Goal: Task Accomplishment & Management: Use online tool/utility

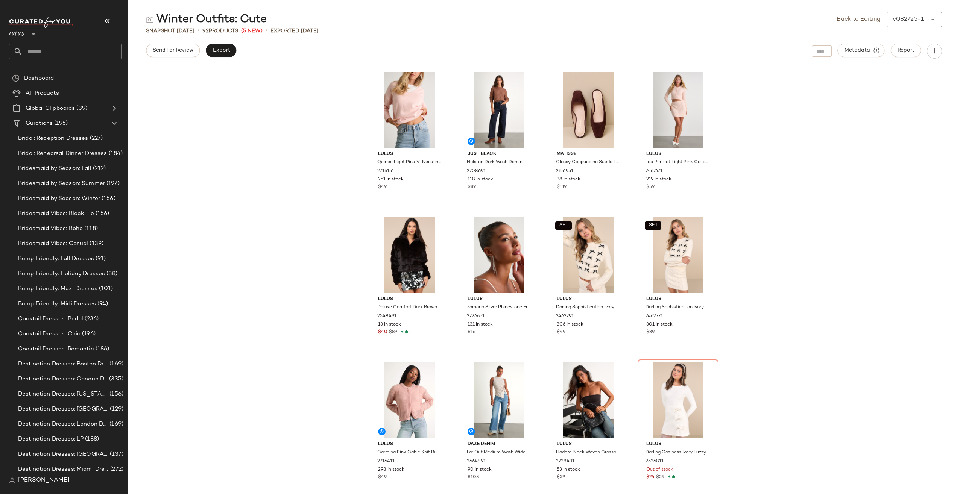
scroll to position [2592, 0]
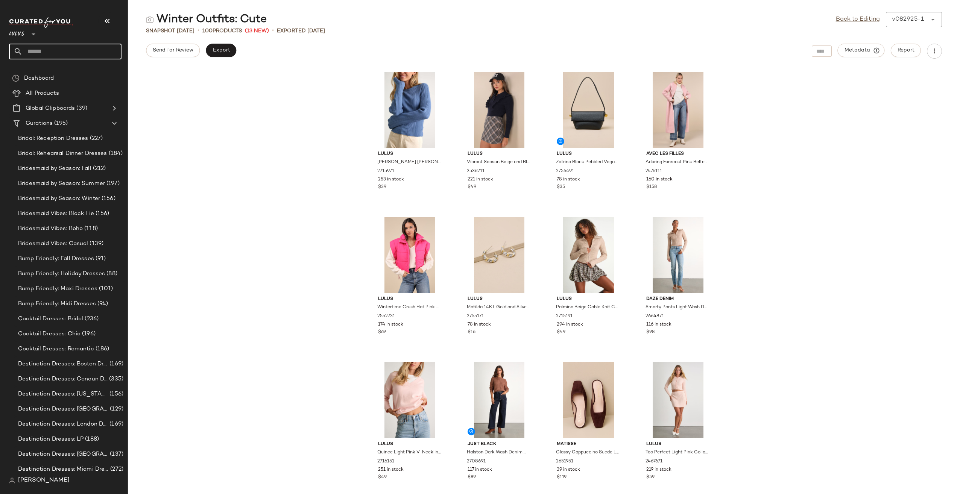
click at [58, 53] on input "text" at bounding box center [72, 52] width 99 height 16
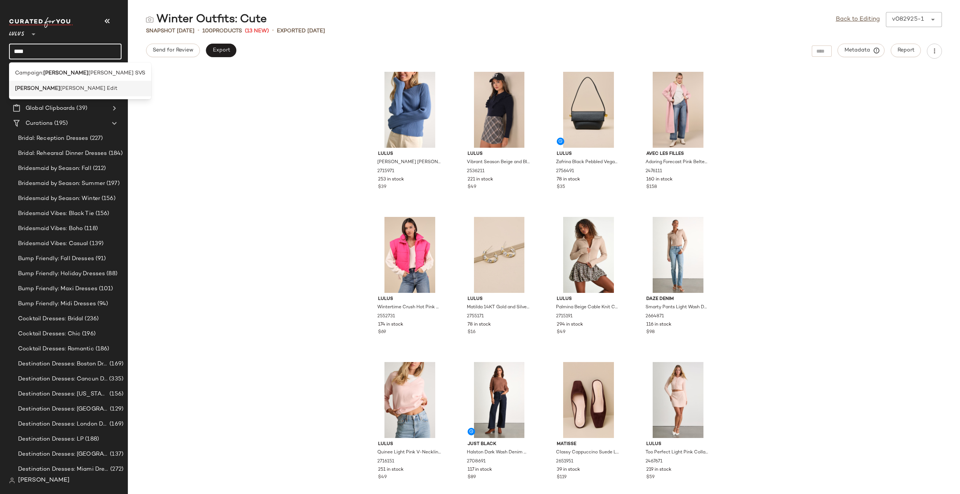
type input "****"
click at [94, 91] on div "[PERSON_NAME] Edit" at bounding box center [80, 89] width 130 height 8
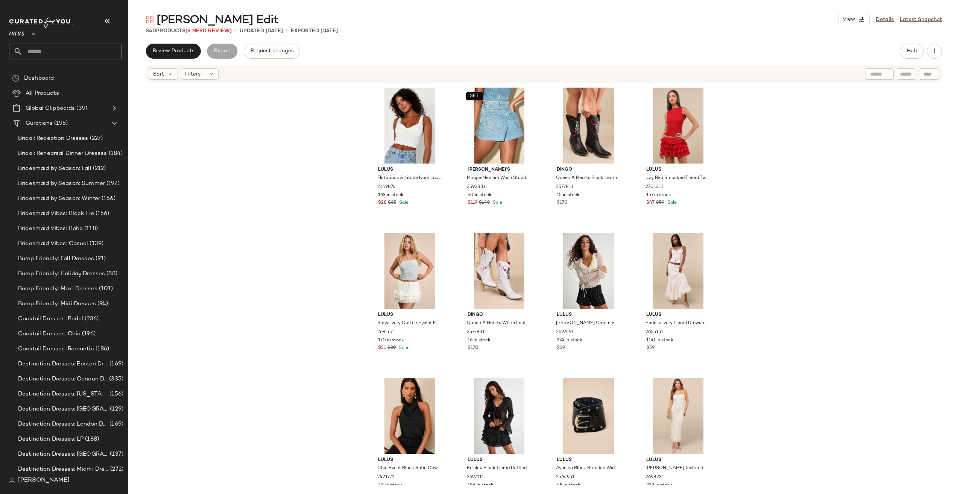
click at [214, 32] on span "(8 Need Review)" at bounding box center [208, 31] width 46 height 6
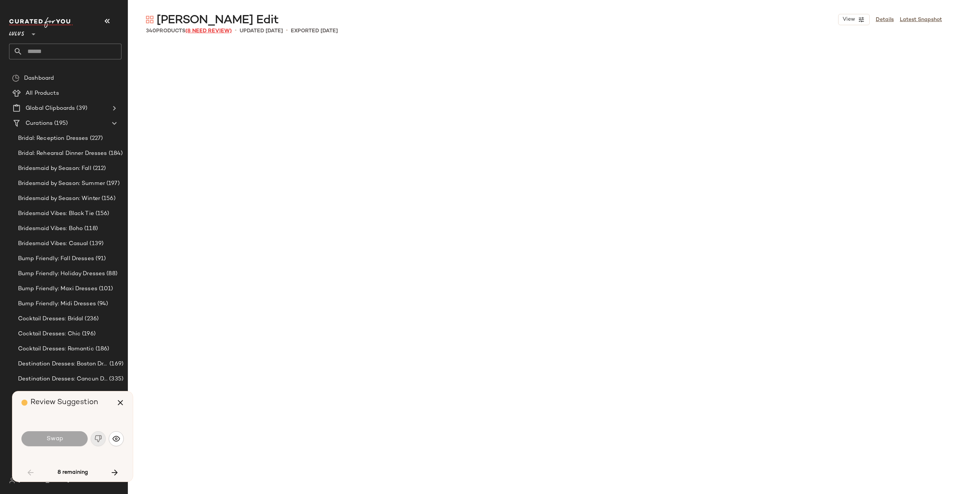
scroll to position [1307, 0]
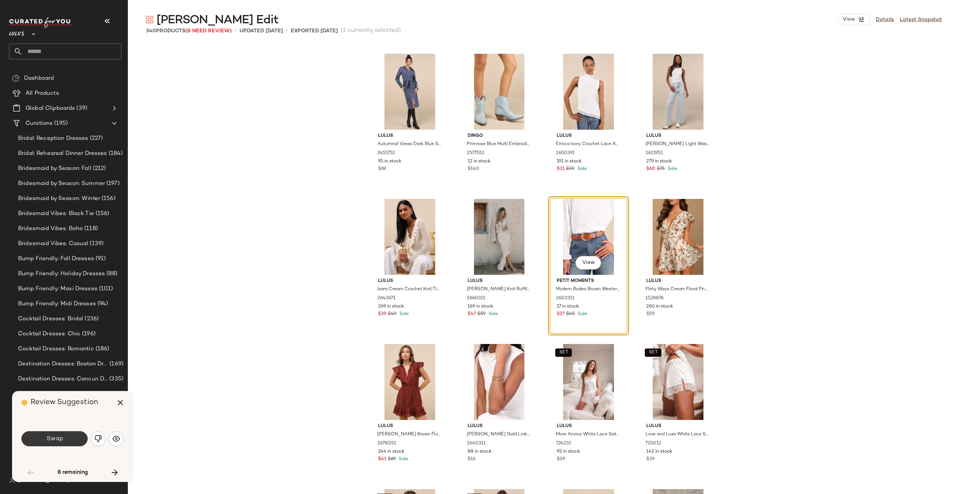
click at [68, 443] on button "Swap" at bounding box center [54, 439] width 66 height 15
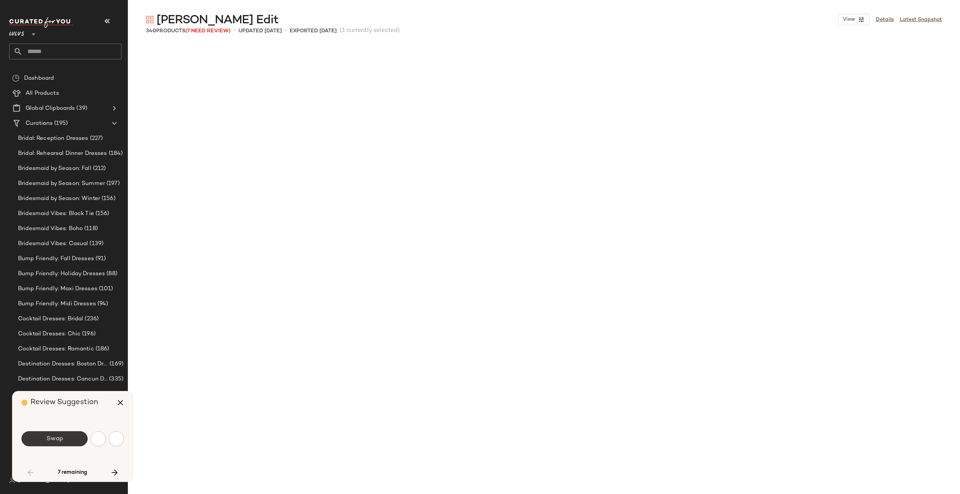
scroll to position [1888, 0]
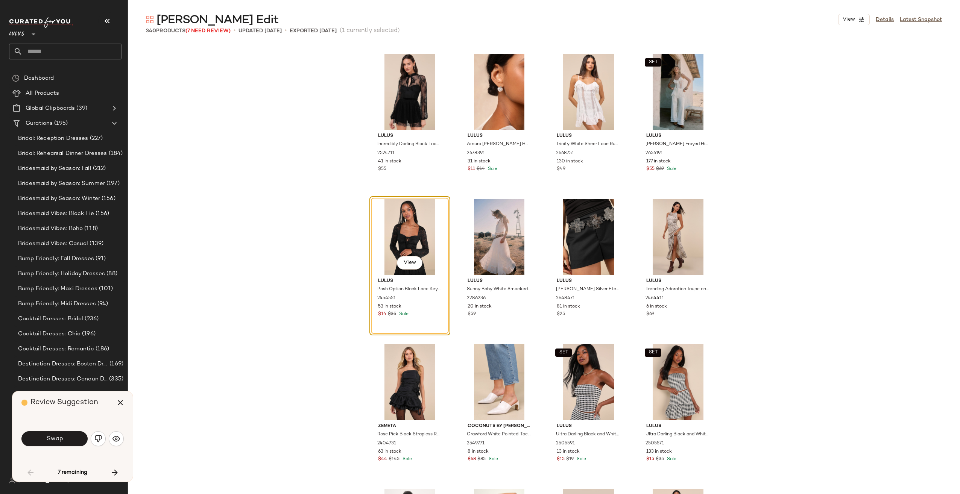
click at [108, 435] on div "Swap" at bounding box center [72, 439] width 102 height 18
click at [111, 436] on button "button" at bounding box center [116, 439] width 15 height 15
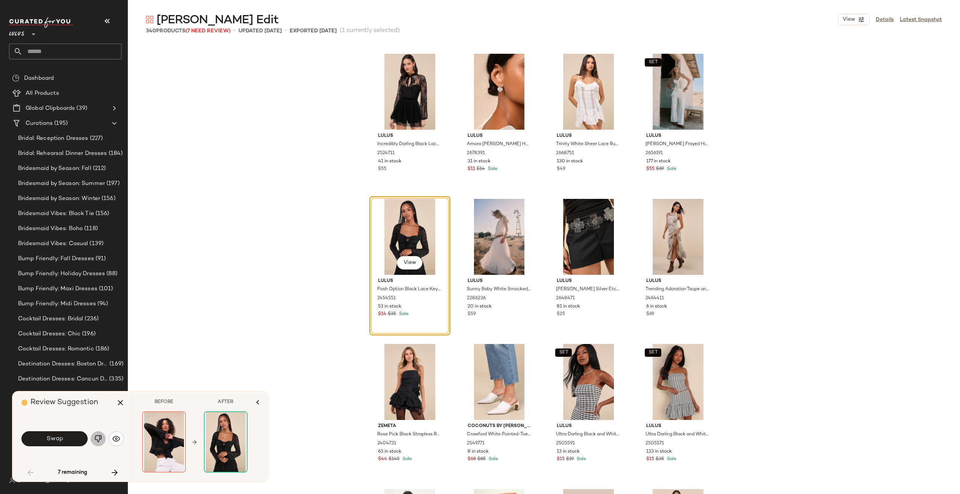
click at [97, 440] on img "button" at bounding box center [98, 439] width 8 height 8
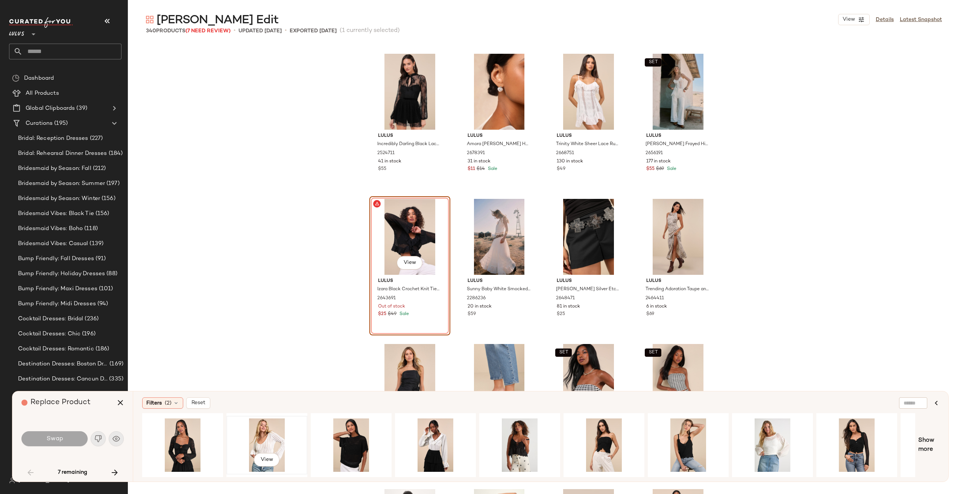
click at [269, 428] on div "View" at bounding box center [267, 445] width 76 height 53
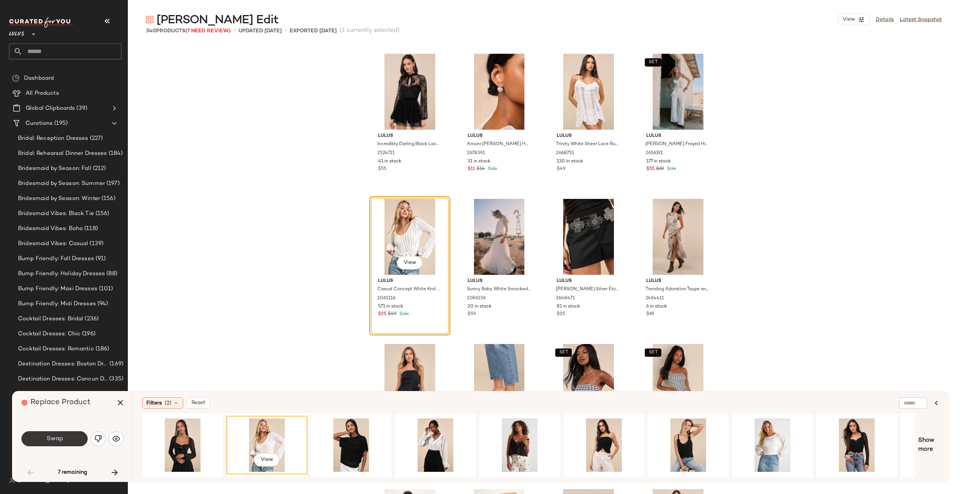
click at [34, 438] on button "Swap" at bounding box center [54, 439] width 66 height 15
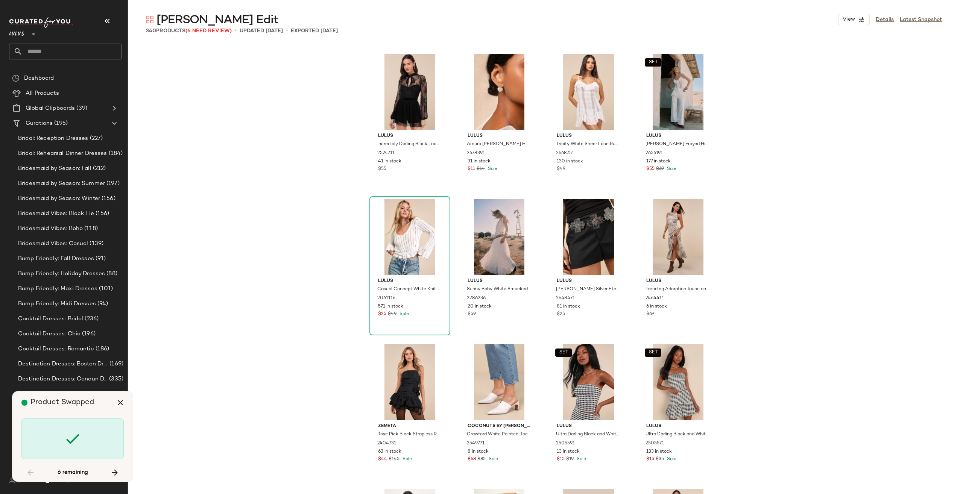
scroll to position [3631, 0]
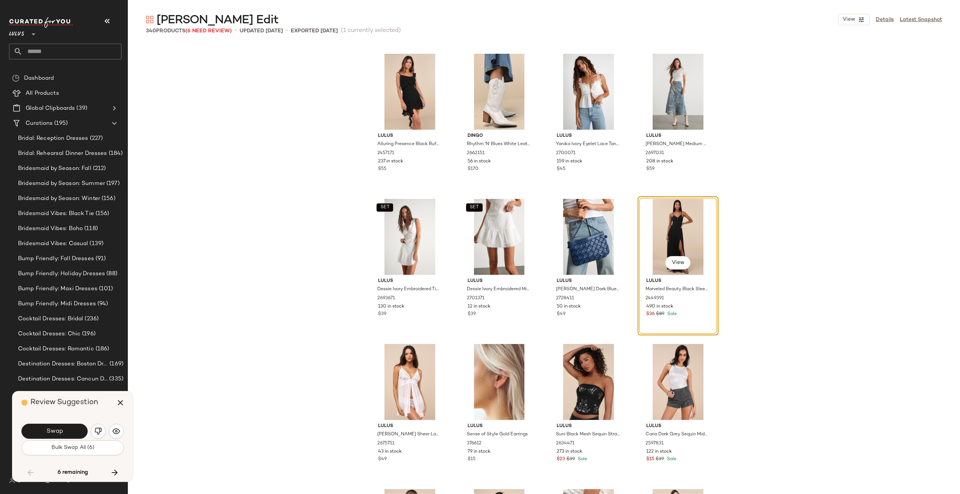
click at [305, 167] on div "Lulus Alluring Presence Black Ruffled Tiered Mini Dress 2457171 237 in stock $5…" at bounding box center [544, 269] width 832 height 451
click at [99, 433] on img "button" at bounding box center [98, 432] width 8 height 8
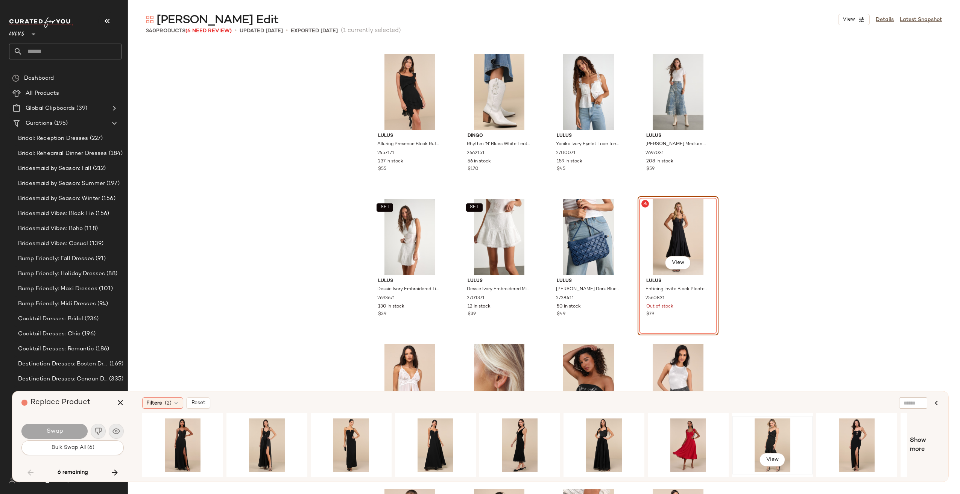
click at [771, 436] on div "View" at bounding box center [773, 445] width 76 height 53
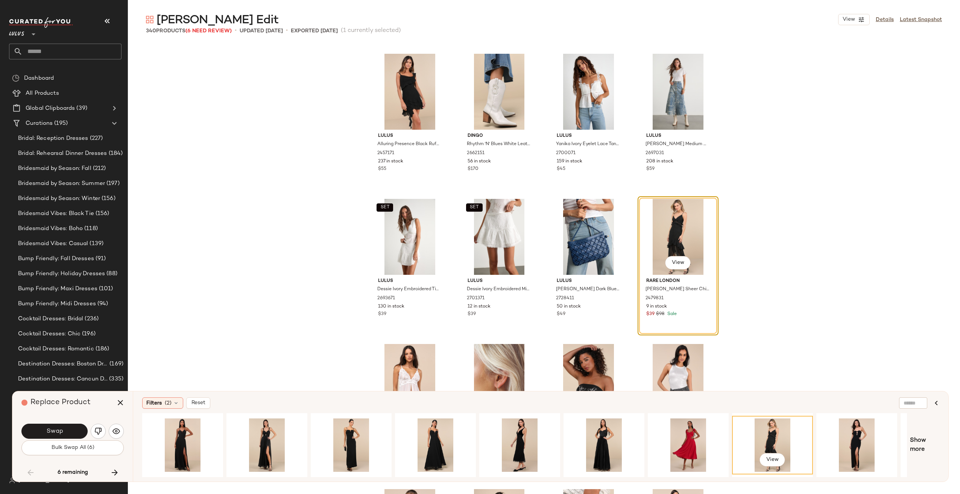
click at [50, 427] on button "Swap" at bounding box center [54, 431] width 66 height 15
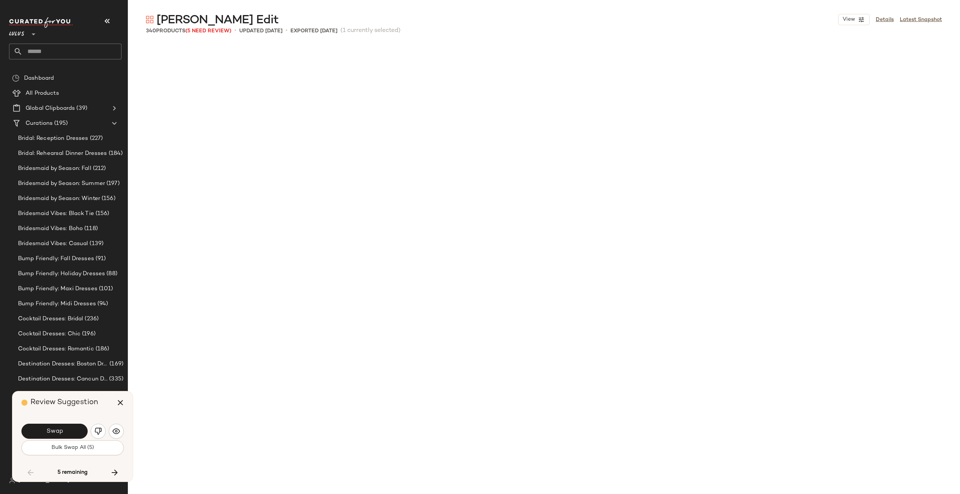
scroll to position [4212, 0]
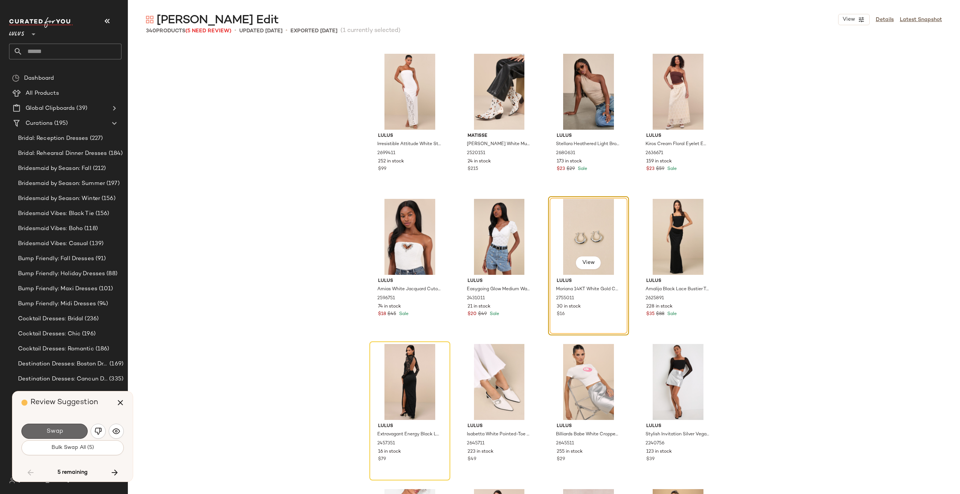
click at [50, 426] on button "Swap" at bounding box center [54, 431] width 66 height 15
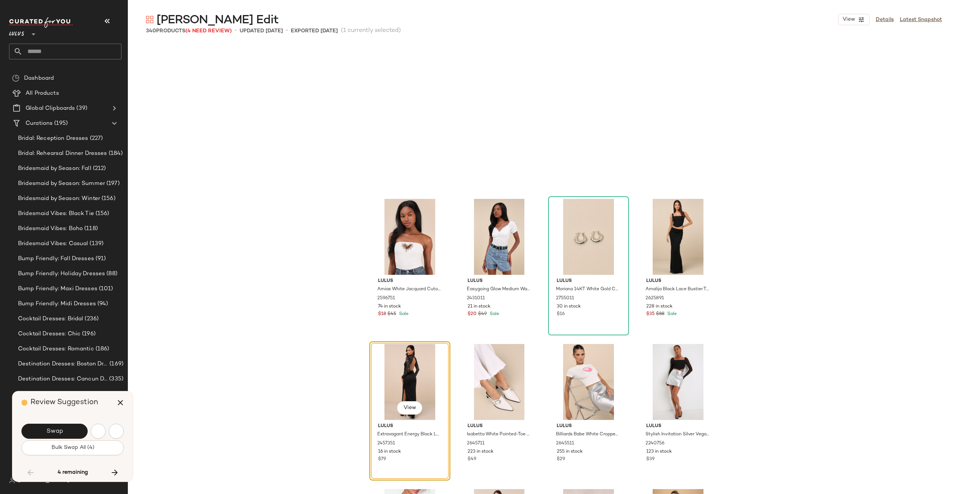
scroll to position [4357, 0]
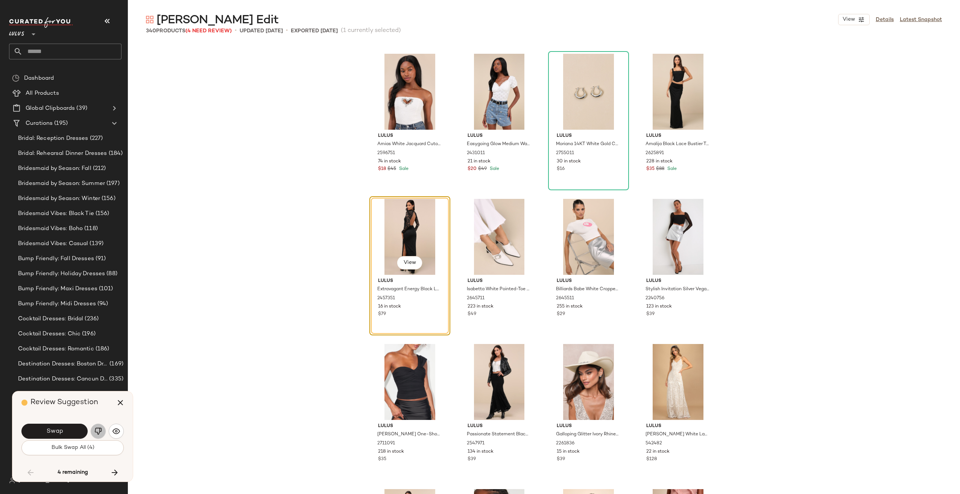
click at [103, 431] on button "button" at bounding box center [98, 431] width 15 height 15
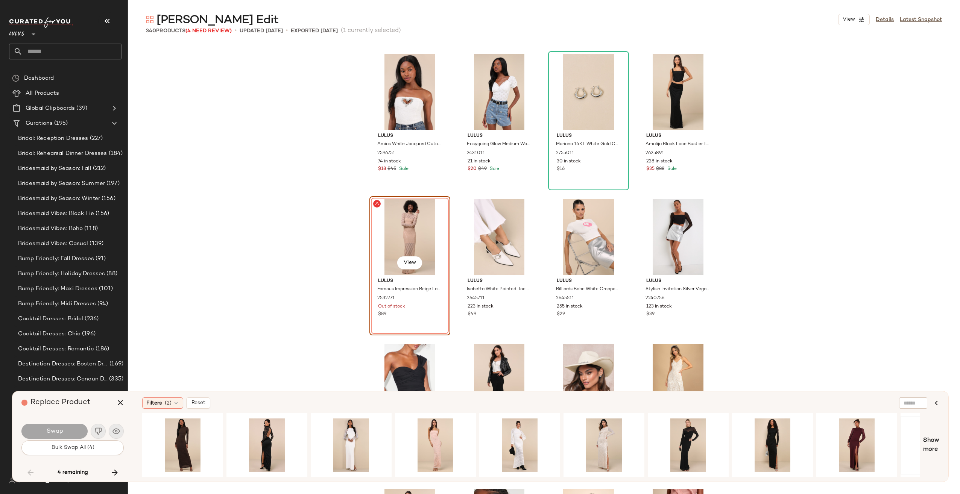
click at [920, 446] on div "View" at bounding box center [941, 445] width 76 height 53
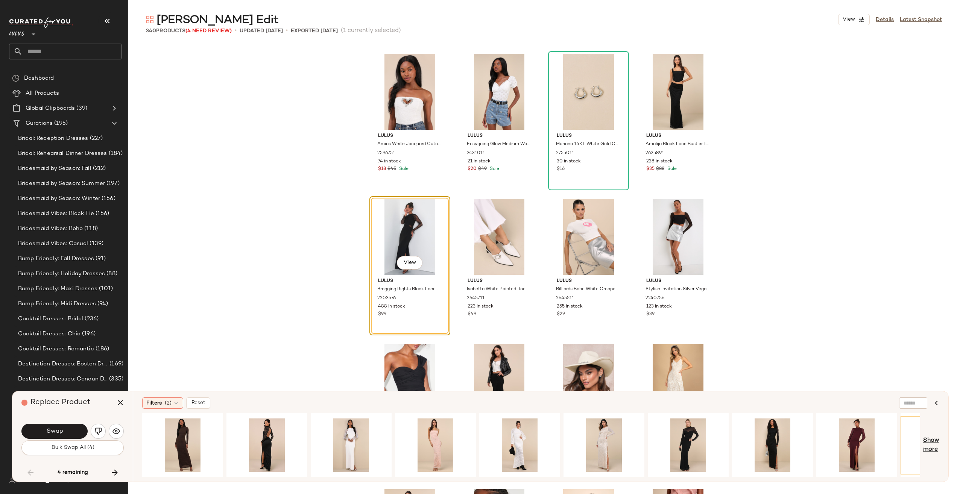
click at [926, 446] on span "Show more" at bounding box center [931, 445] width 16 height 18
click at [499, 430] on div "View" at bounding box center [520, 445] width 76 height 53
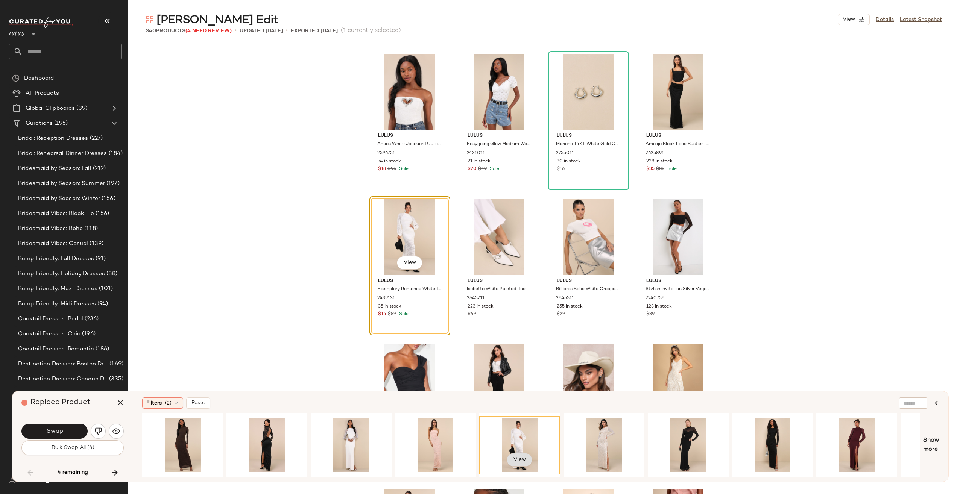
click at [526, 457] on button "View" at bounding box center [520, 460] width 26 height 14
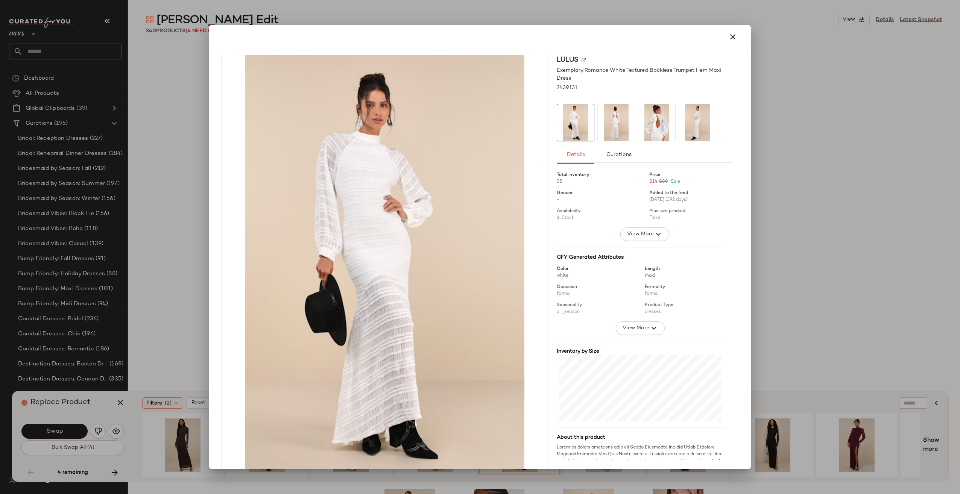
click at [617, 134] on img at bounding box center [616, 122] width 37 height 37
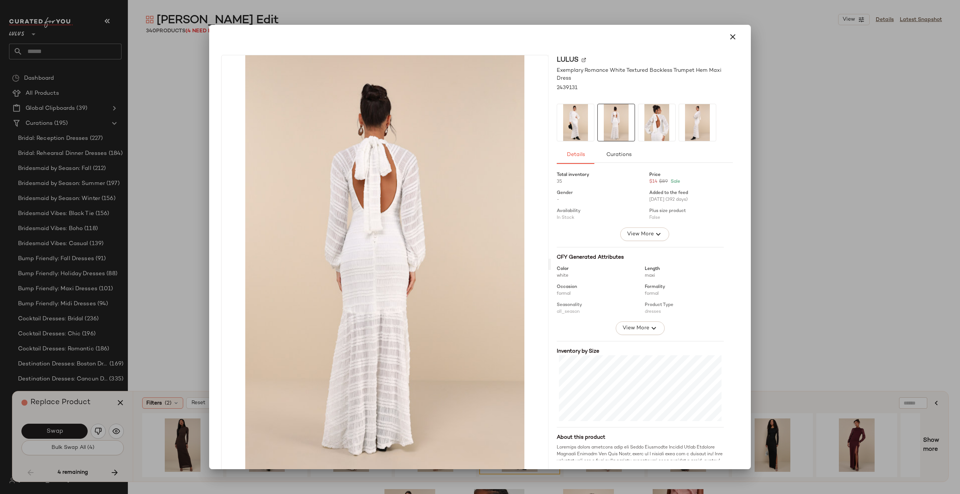
click at [649, 137] on img at bounding box center [656, 122] width 37 height 37
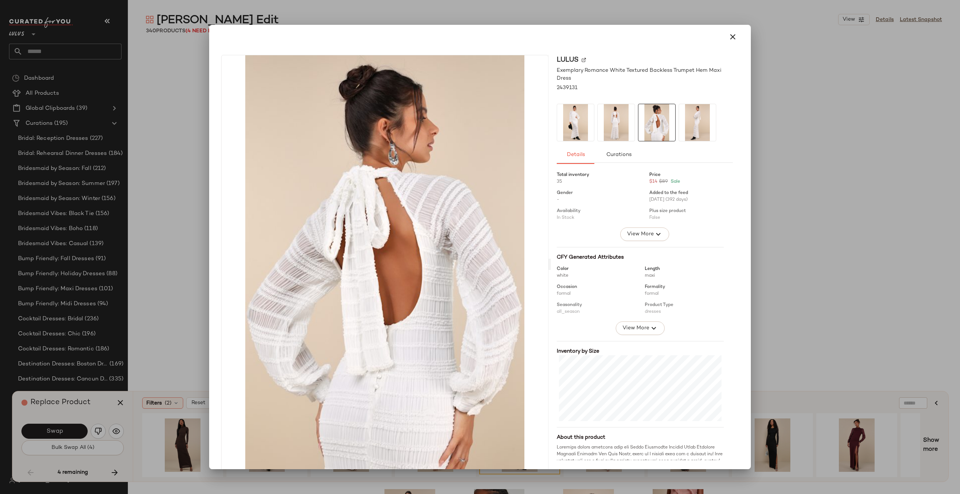
click at [689, 119] on img at bounding box center [697, 122] width 37 height 37
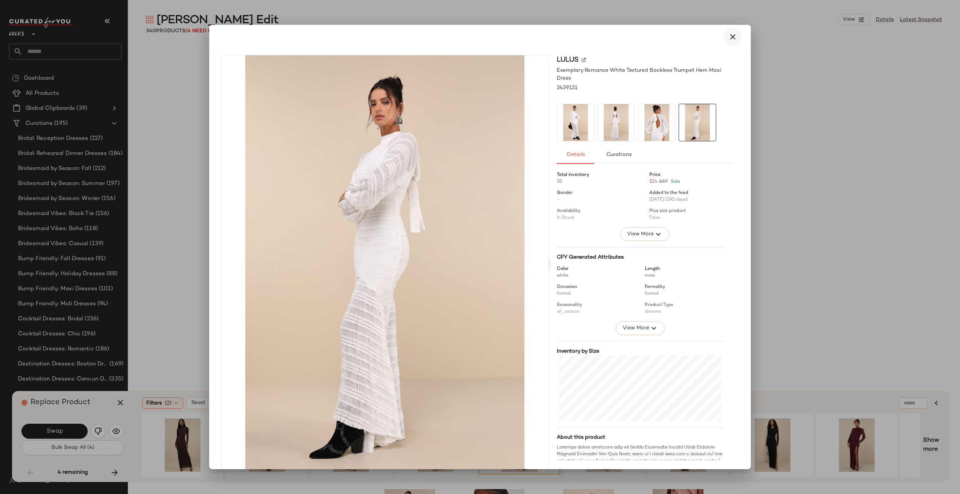
click at [728, 36] on icon "button" at bounding box center [732, 36] width 9 height 9
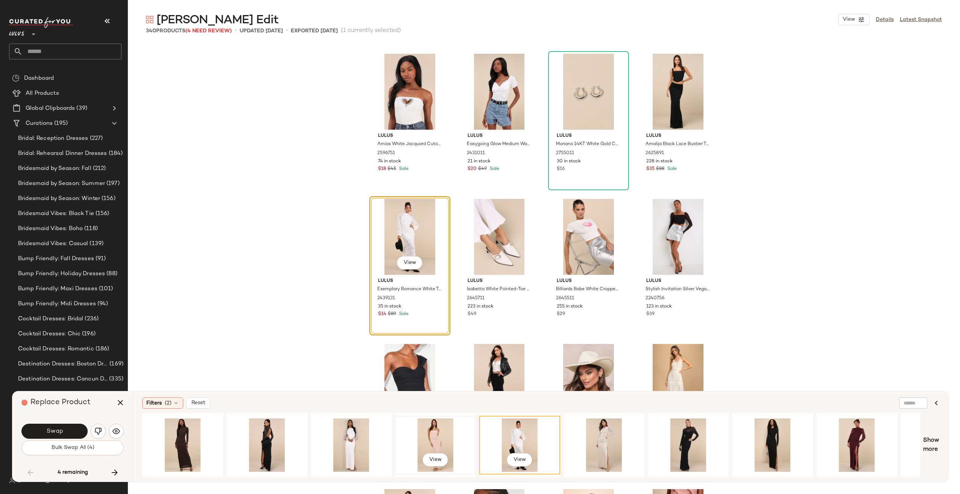
drag, startPoint x: 379, startPoint y: 477, endPoint x: 416, endPoint y: 467, distance: 37.9
click at [416, 467] on div "Filters (2) Reset View View Show more" at bounding box center [541, 437] width 816 height 90
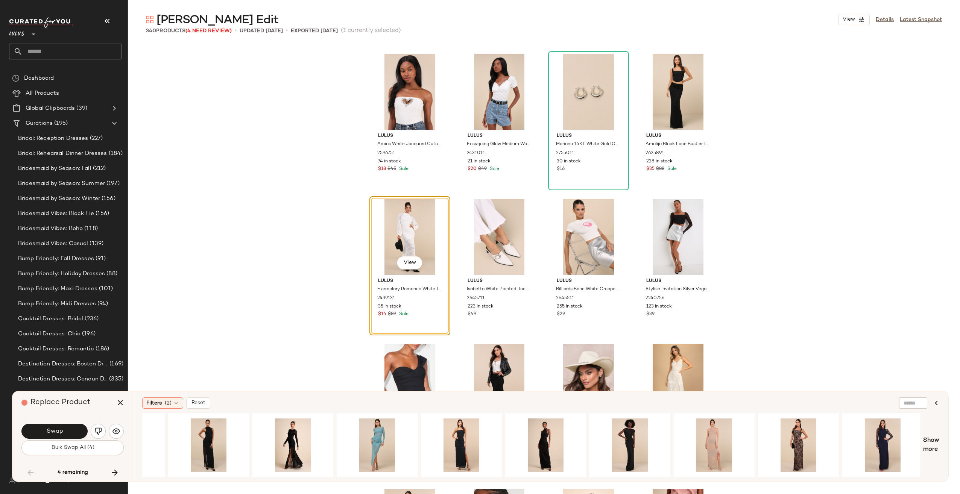
scroll to position [0, 1495]
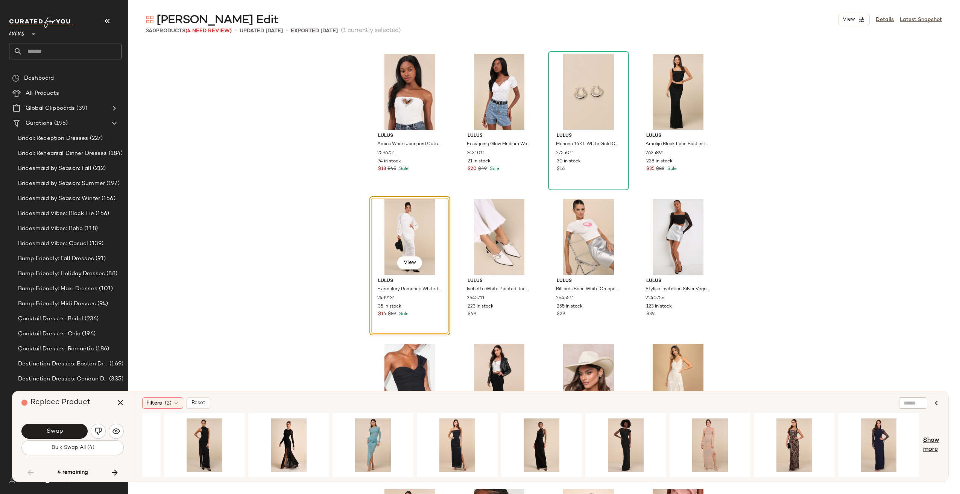
click at [932, 444] on span "Show more" at bounding box center [931, 445] width 16 height 18
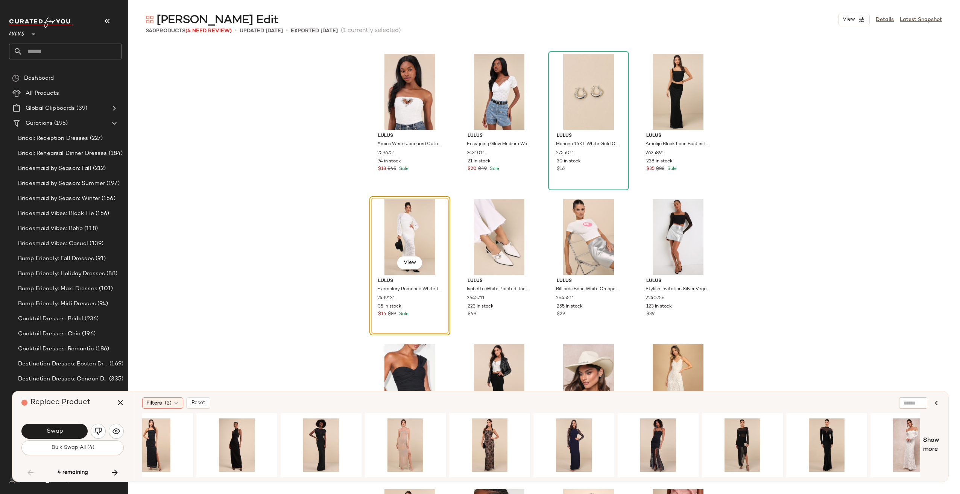
scroll to position [0, 1781]
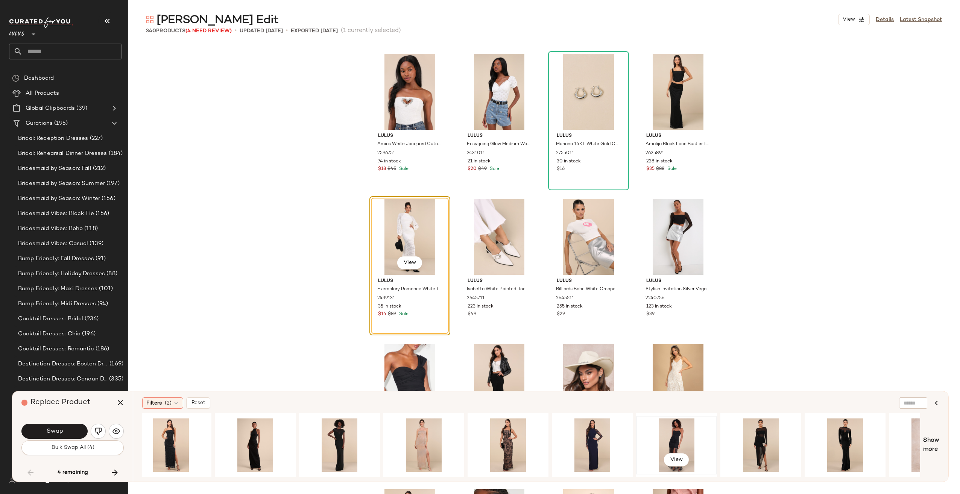
click at [693, 422] on div "View" at bounding box center [677, 445] width 76 height 53
click at [56, 427] on button "Swap" at bounding box center [54, 431] width 66 height 15
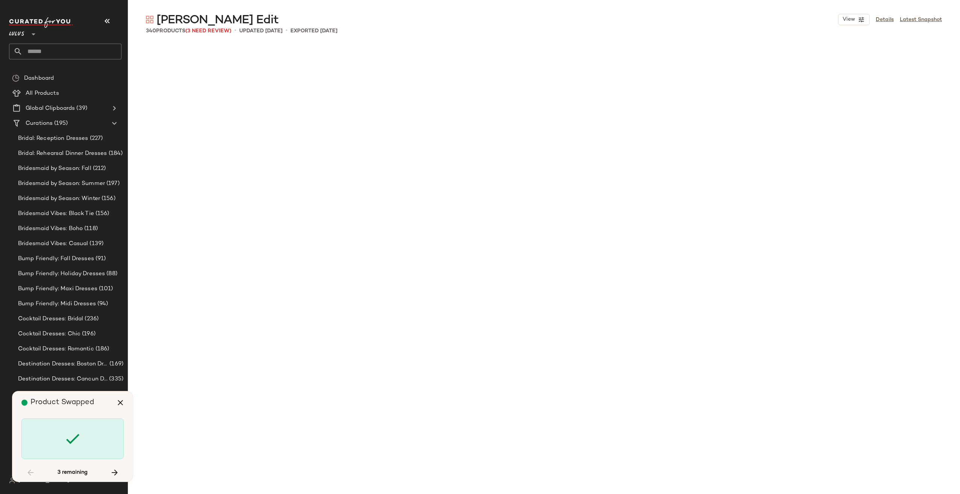
scroll to position [6245, 0]
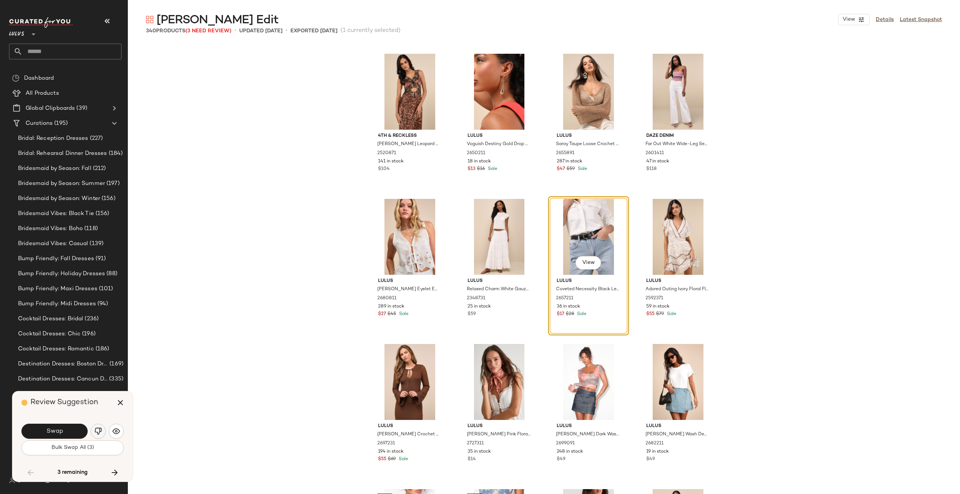
click at [94, 430] on button "button" at bounding box center [98, 431] width 15 height 15
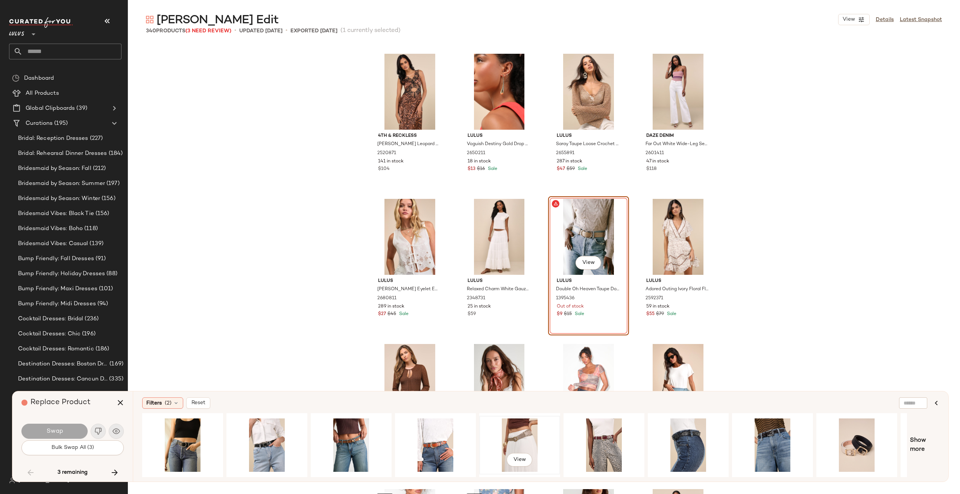
click at [521, 448] on div "View" at bounding box center [520, 445] width 76 height 53
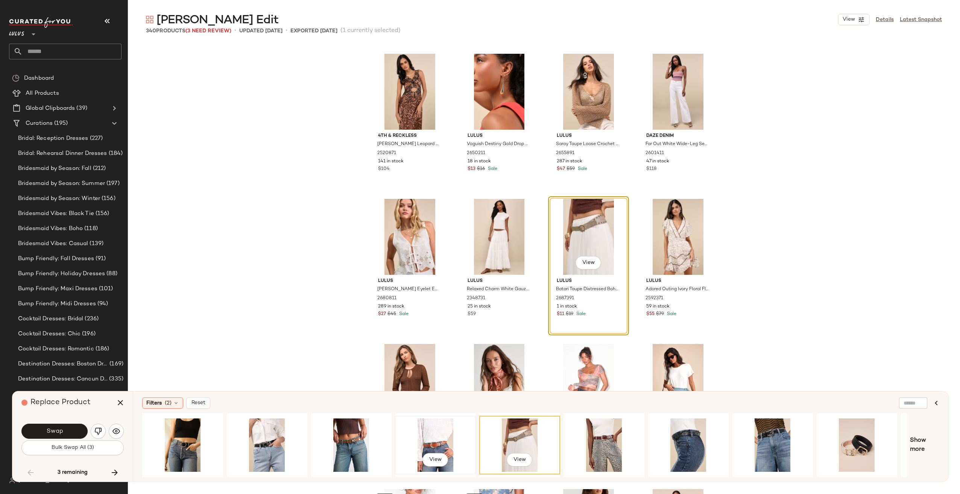
click at [447, 425] on div "View" at bounding box center [436, 445] width 76 height 53
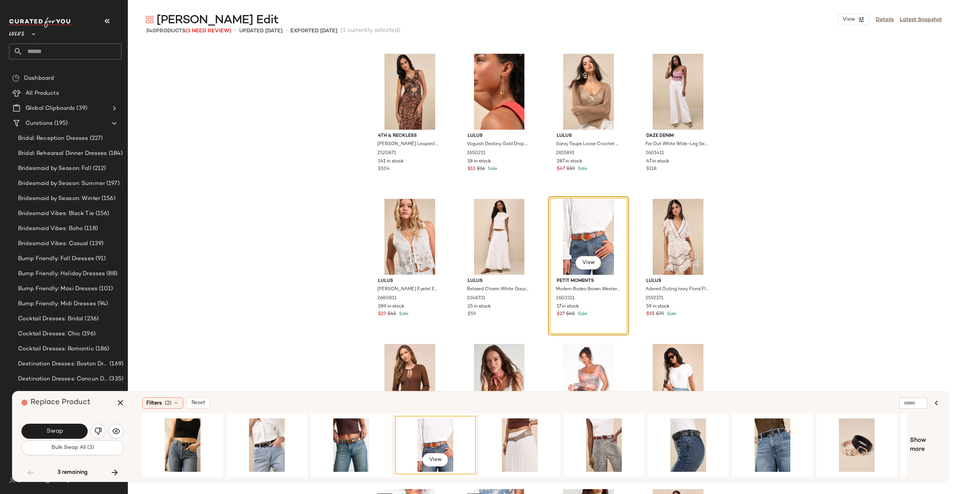
click at [62, 426] on button "Swap" at bounding box center [54, 431] width 66 height 15
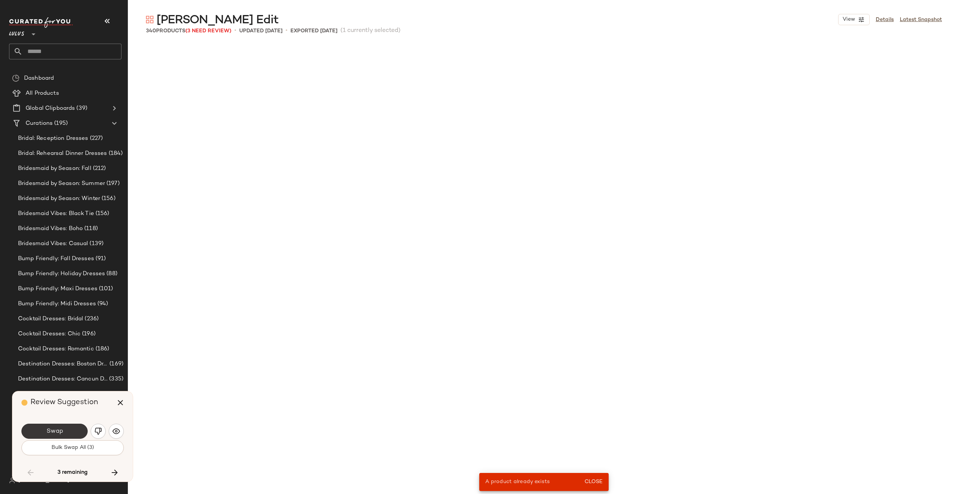
scroll to position [1307, 0]
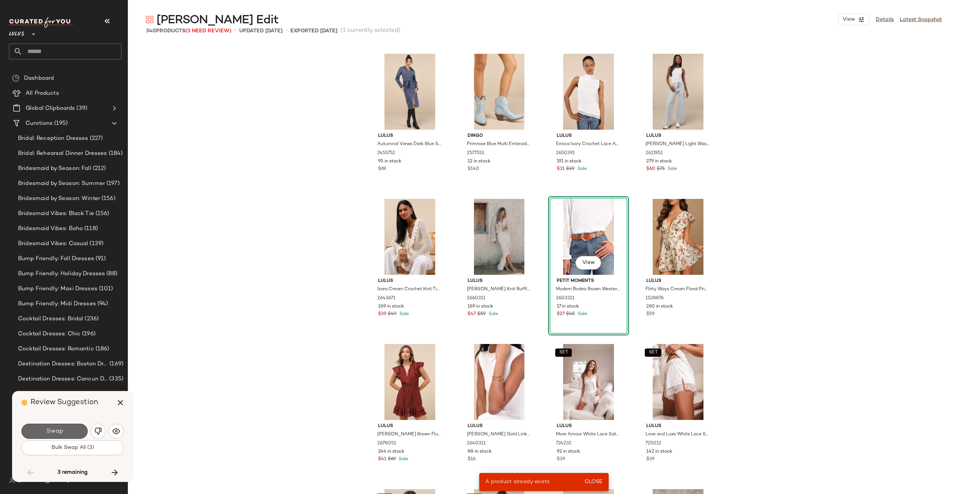
click at [65, 431] on button "Swap" at bounding box center [54, 431] width 66 height 15
click at [100, 430] on img "button" at bounding box center [98, 432] width 8 height 8
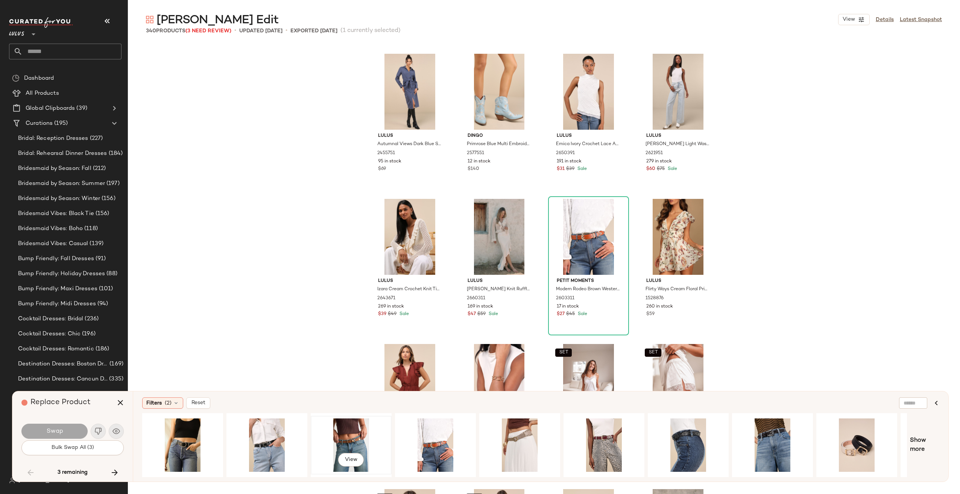
click at [365, 454] on div "View" at bounding box center [351, 445] width 76 height 53
click at [346, 437] on div "View" at bounding box center [351, 445] width 76 height 53
click at [343, 437] on div "View" at bounding box center [351, 445] width 76 height 53
click at [45, 429] on button "Swap" at bounding box center [54, 431] width 66 height 15
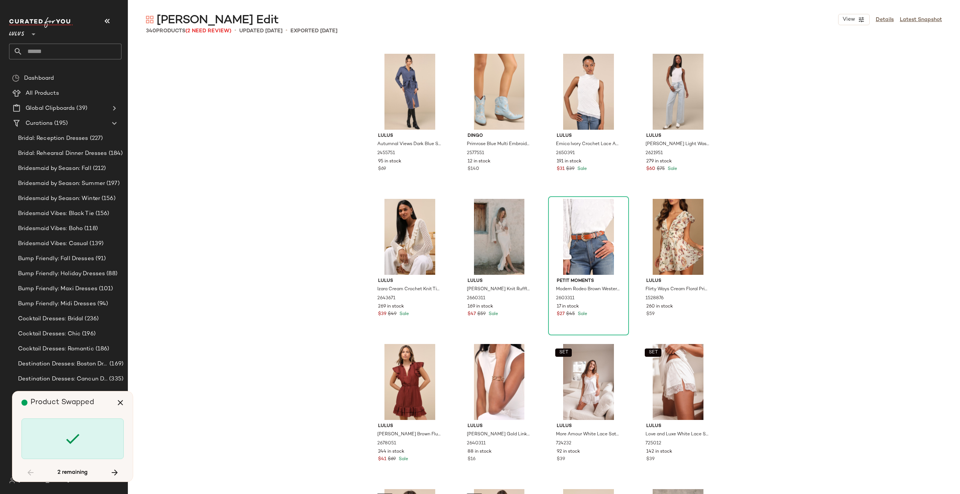
scroll to position [6971, 0]
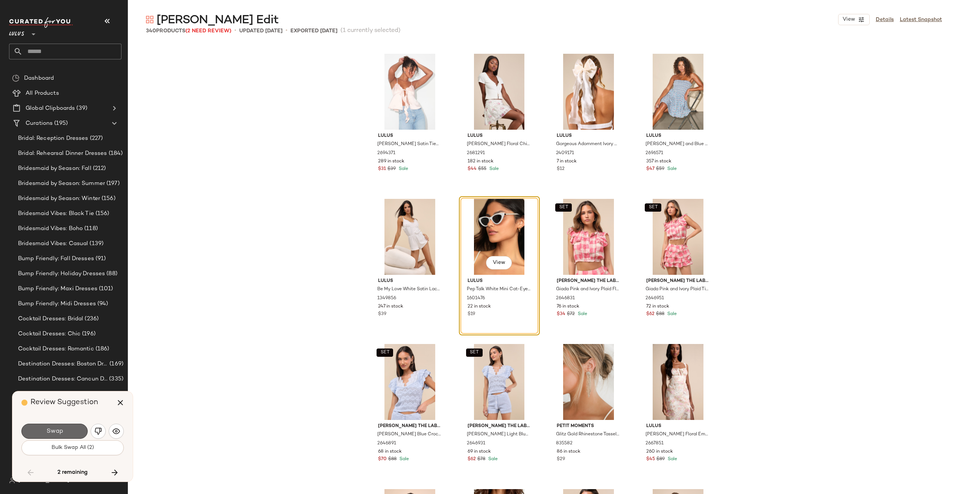
click at [47, 435] on span "Swap" at bounding box center [54, 431] width 17 height 7
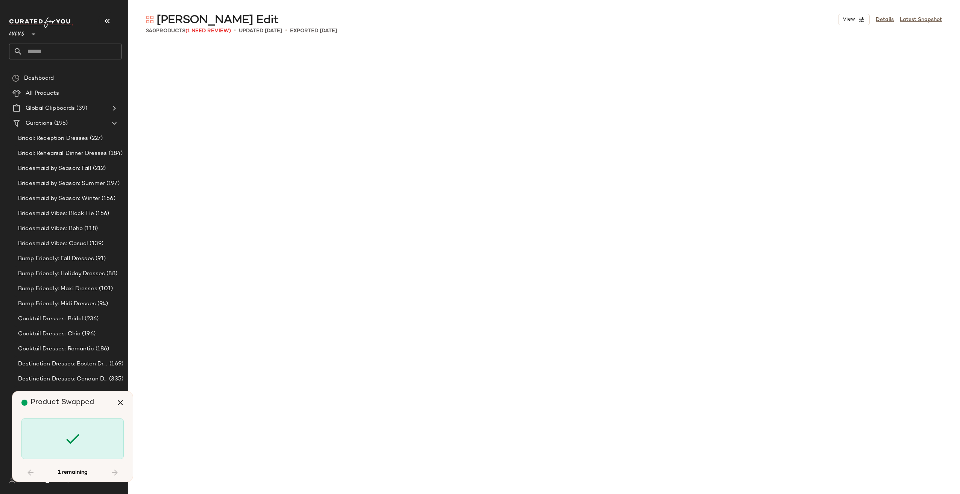
scroll to position [9295, 0]
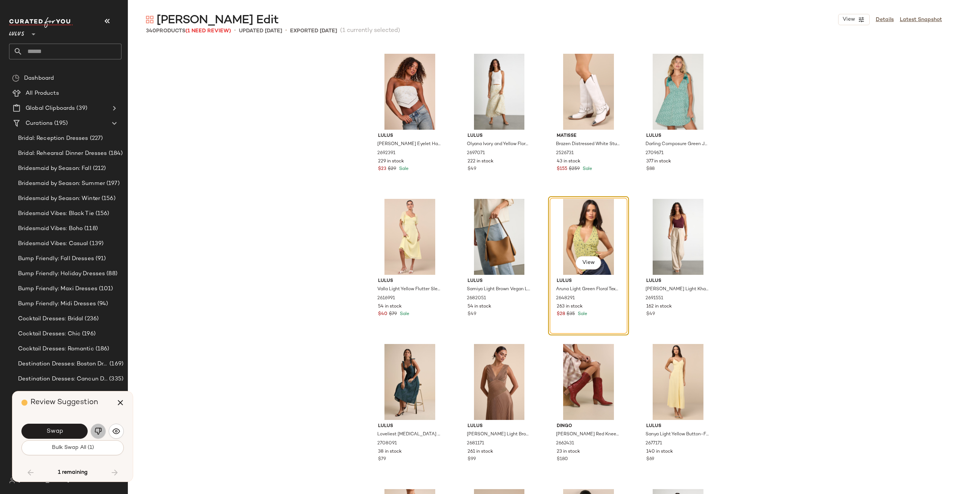
click at [98, 429] on img "button" at bounding box center [98, 432] width 8 height 8
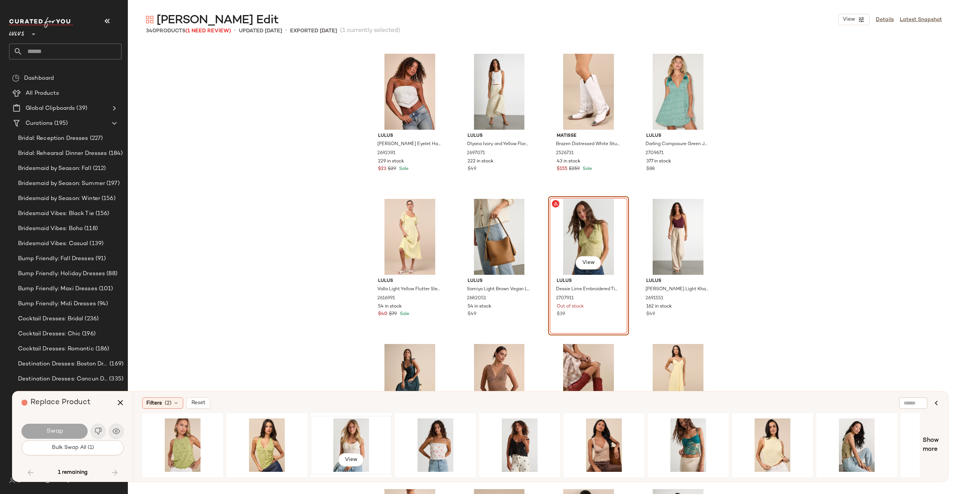
click at [358, 447] on div "View" at bounding box center [351, 445] width 76 height 53
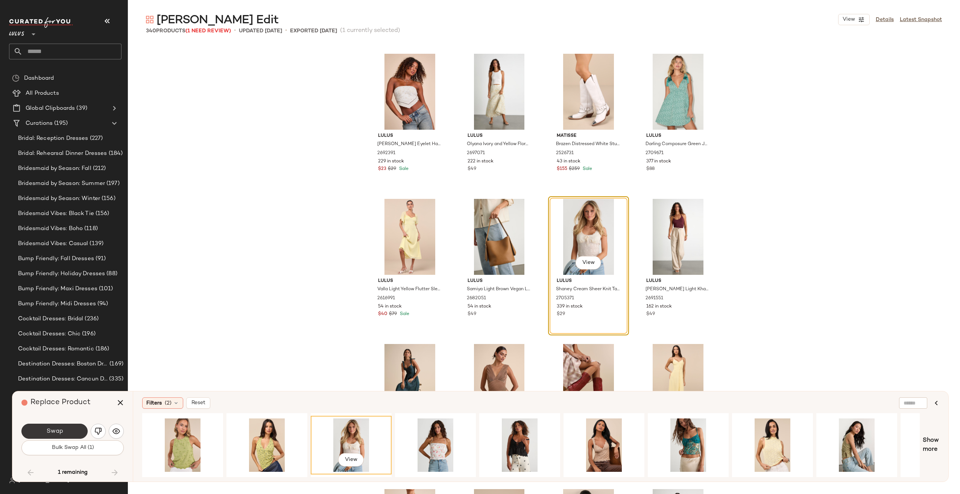
click at [59, 432] on span "Swap" at bounding box center [54, 431] width 17 height 7
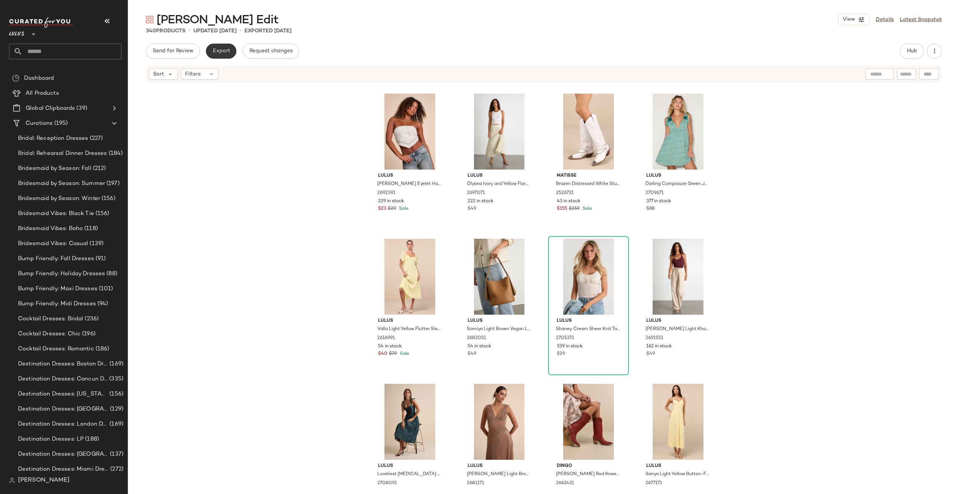
click at [225, 44] on button "Export" at bounding box center [221, 51] width 30 height 15
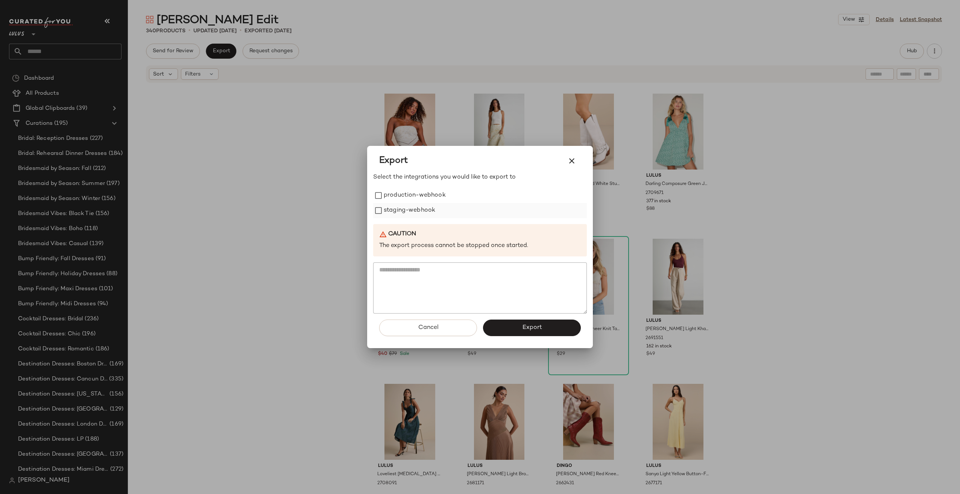
drag, startPoint x: 431, startPoint y: 217, endPoint x: 430, endPoint y: 205, distance: 11.3
click at [432, 214] on label "staging-webhook" at bounding box center [410, 210] width 52 height 15
click at [428, 198] on label "production-webhook" at bounding box center [415, 195] width 62 height 15
click at [545, 327] on button "Export" at bounding box center [532, 328] width 98 height 17
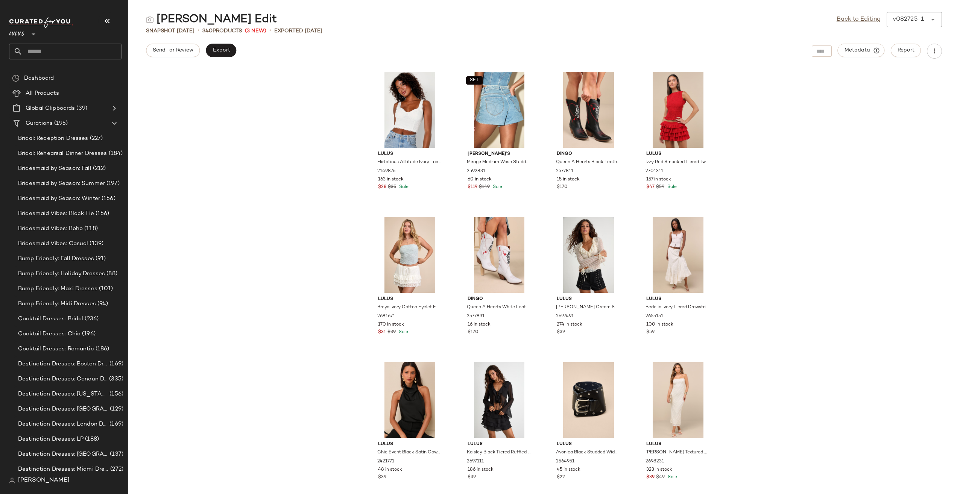
click at [61, 55] on input "text" at bounding box center [72, 52] width 99 height 16
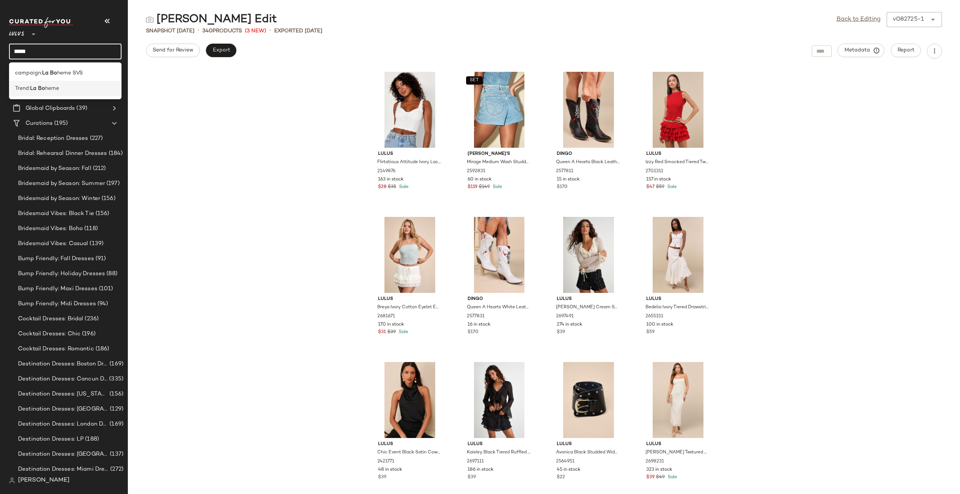
type input "*****"
click at [72, 90] on div "Trend: La Bo heme" at bounding box center [65, 89] width 100 height 8
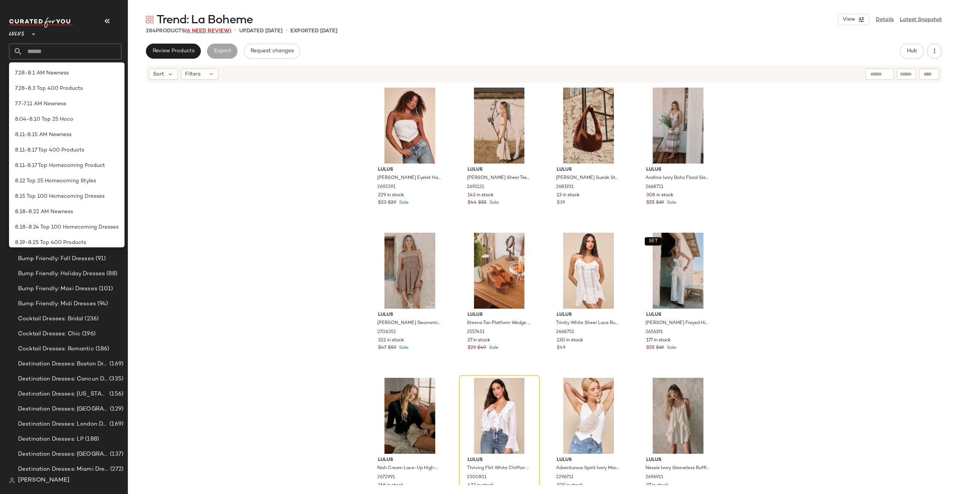
click at [212, 32] on span "(6 Need Review)" at bounding box center [208, 31] width 46 height 6
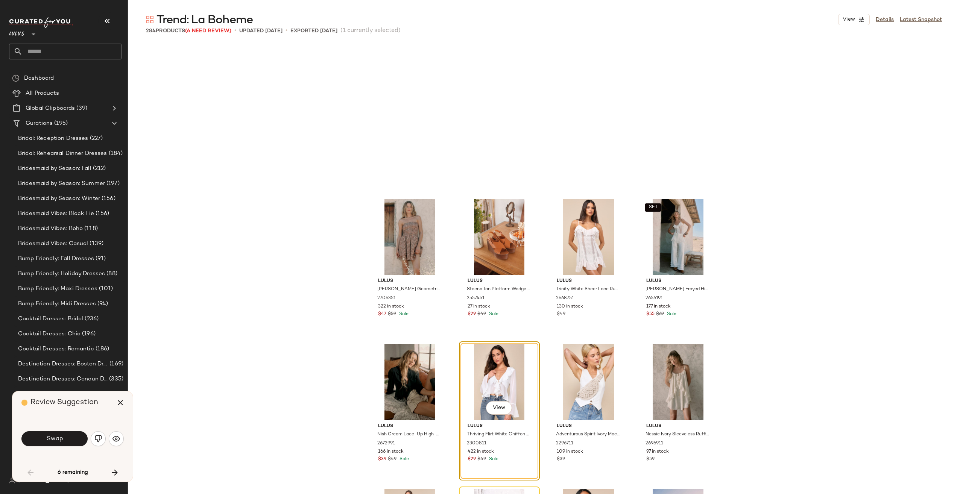
scroll to position [151, 0]
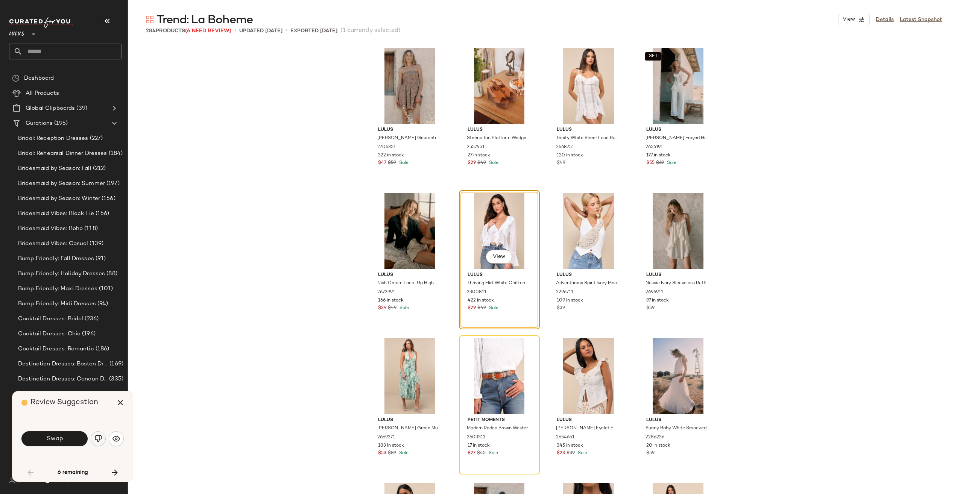
click at [99, 438] on img "button" at bounding box center [98, 439] width 8 height 8
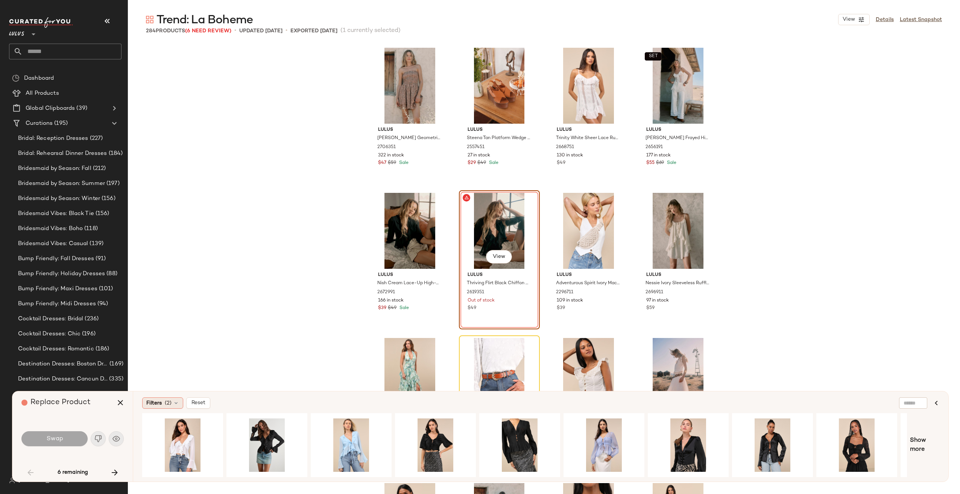
click at [175, 405] on icon at bounding box center [176, 403] width 6 height 6
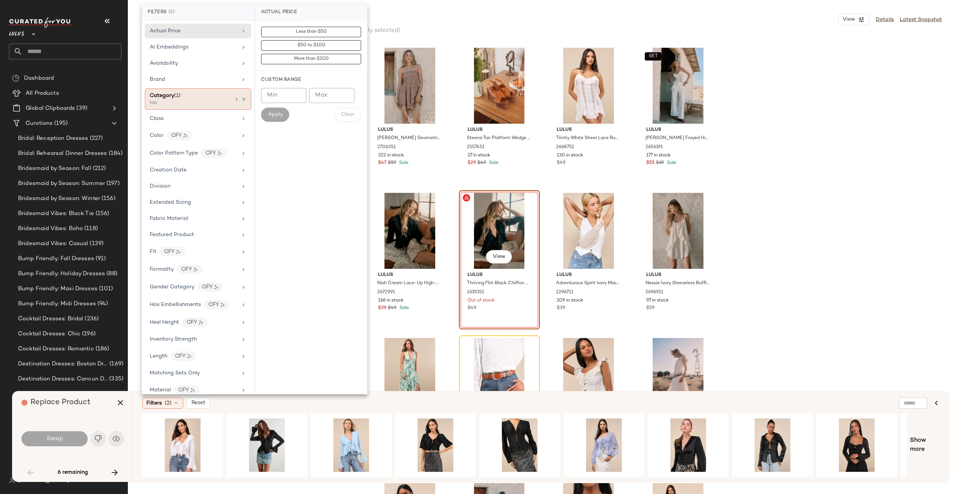
click at [189, 102] on div "top" at bounding box center [187, 103] width 75 height 7
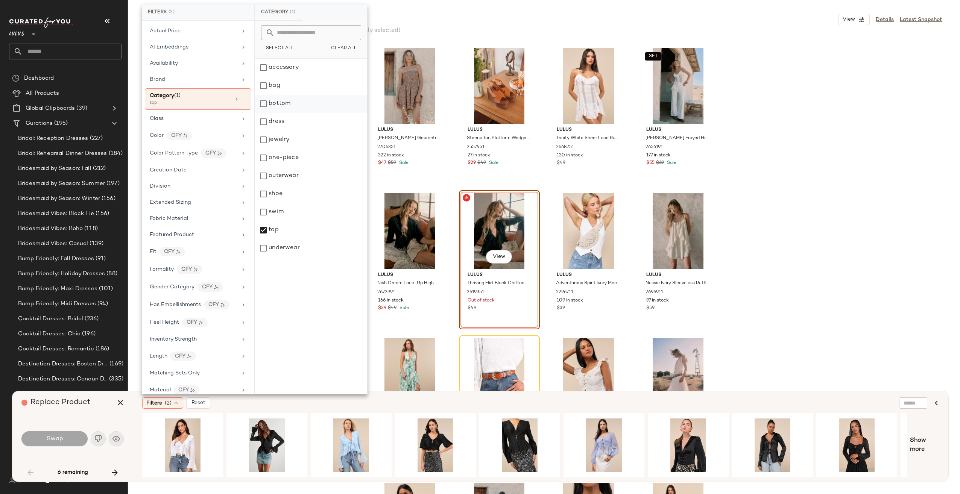
click at [257, 113] on div "bottom" at bounding box center [311, 122] width 112 height 18
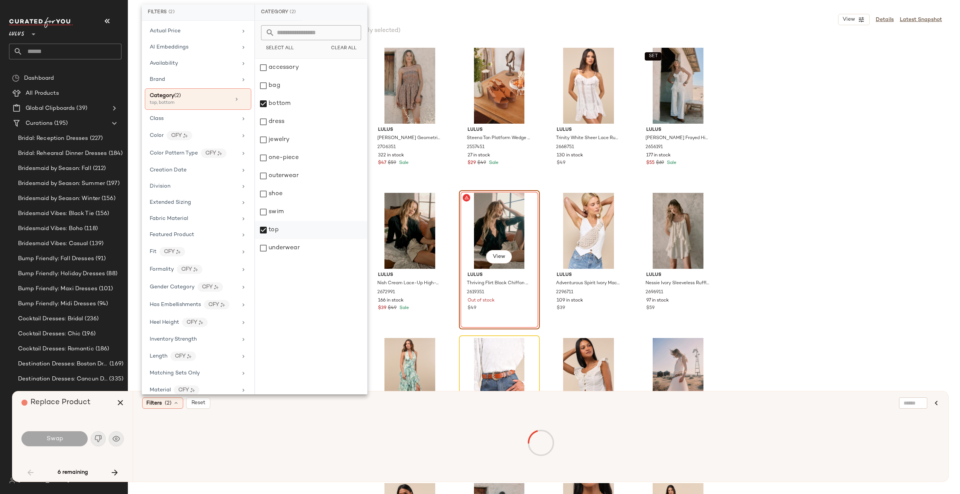
click at [281, 239] on div "top" at bounding box center [311, 248] width 112 height 18
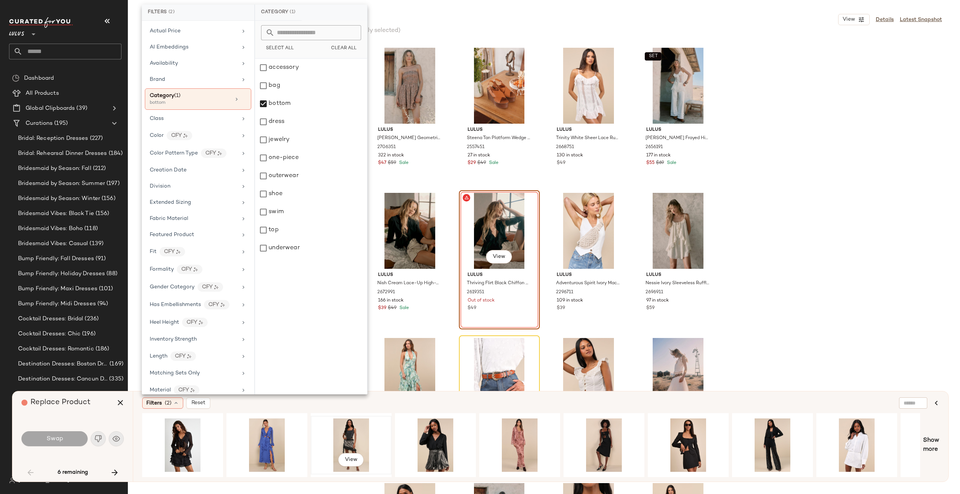
click at [342, 435] on div "View" at bounding box center [351, 445] width 76 height 53
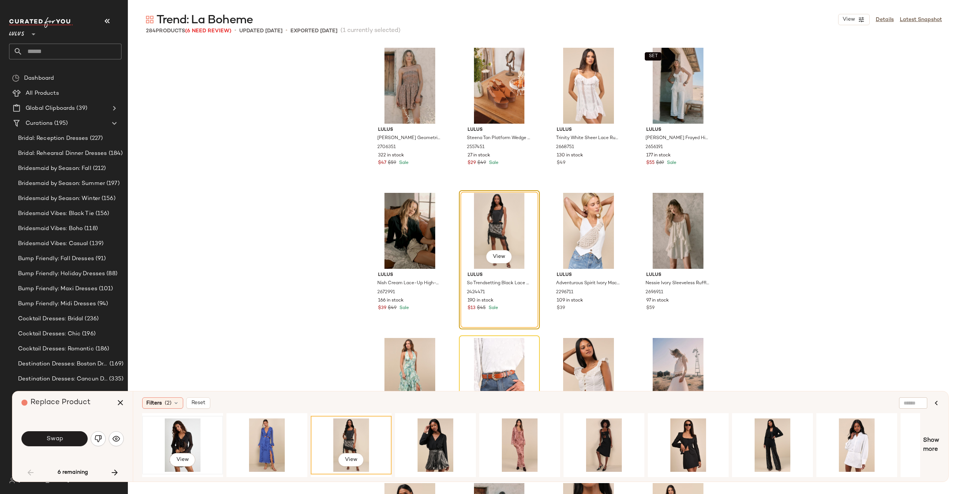
click at [187, 439] on div "View" at bounding box center [183, 445] width 76 height 53
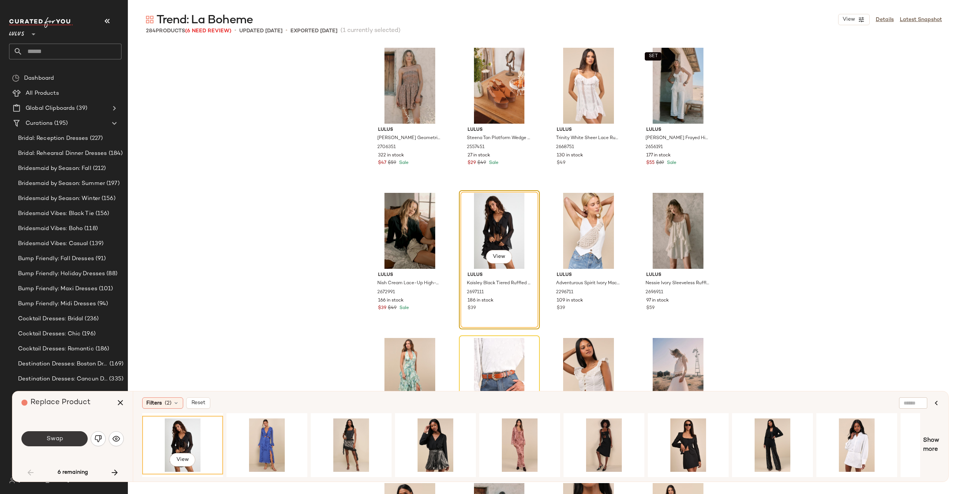
click at [35, 435] on button "Swap" at bounding box center [54, 439] width 66 height 15
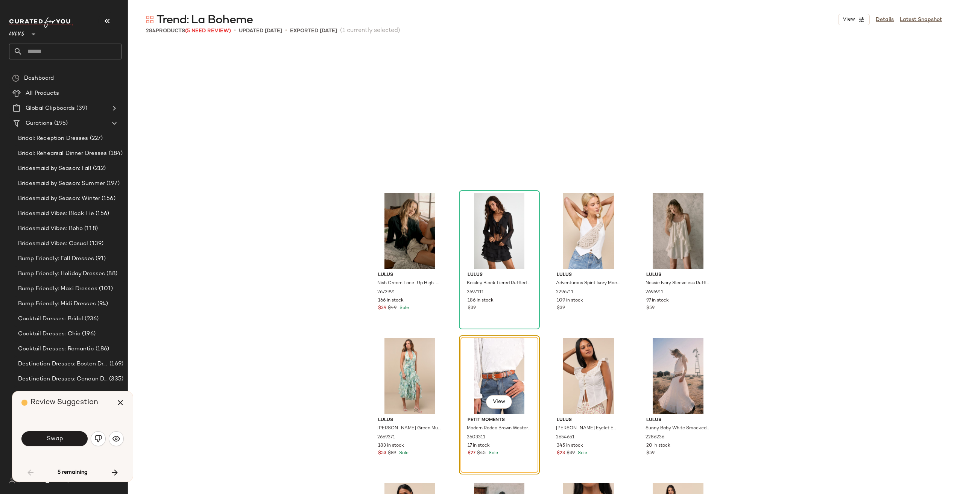
scroll to position [290, 0]
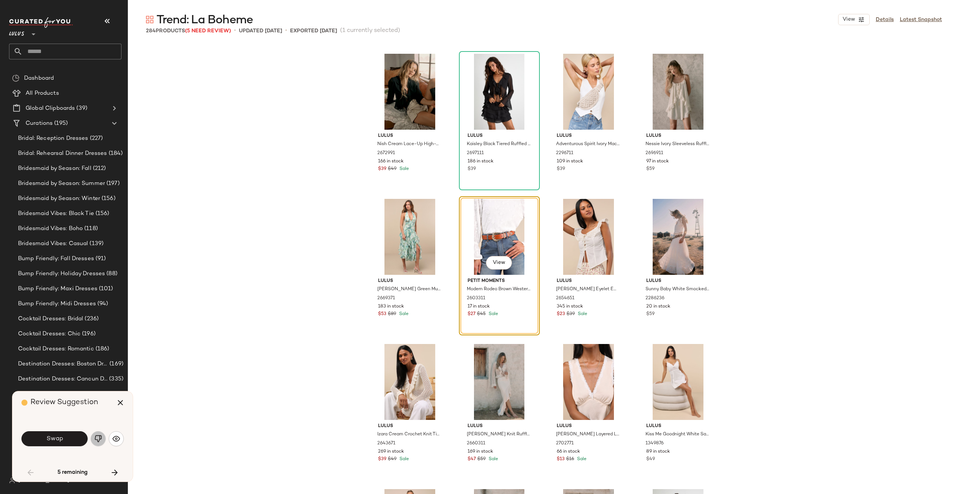
click at [92, 441] on button "button" at bounding box center [98, 439] width 15 height 15
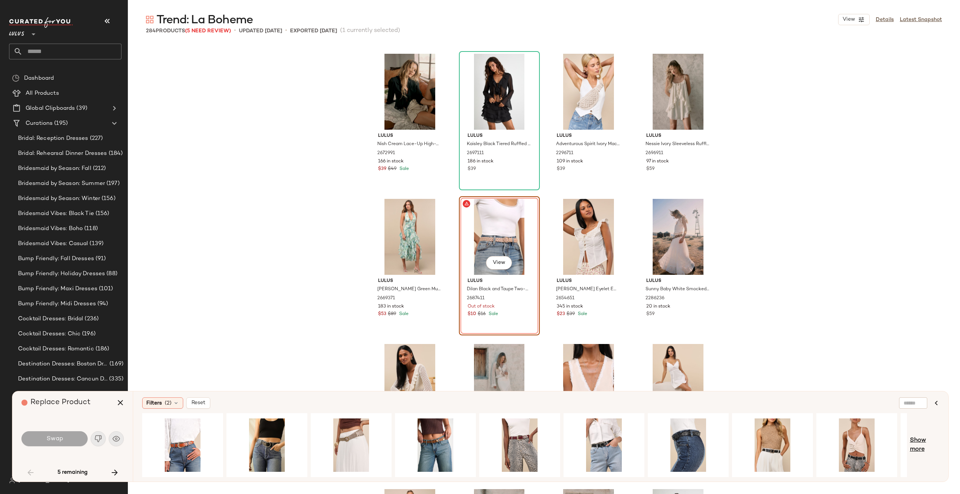
click at [927, 442] on span "Show more" at bounding box center [924, 445] width 29 height 18
click at [766, 479] on div "Filters (2) Reset Show more" at bounding box center [541, 437] width 816 height 90
drag, startPoint x: 494, startPoint y: 472, endPoint x: 540, endPoint y: 474, distance: 45.6
click at [540, 474] on div at bounding box center [531, 445] width 778 height 64
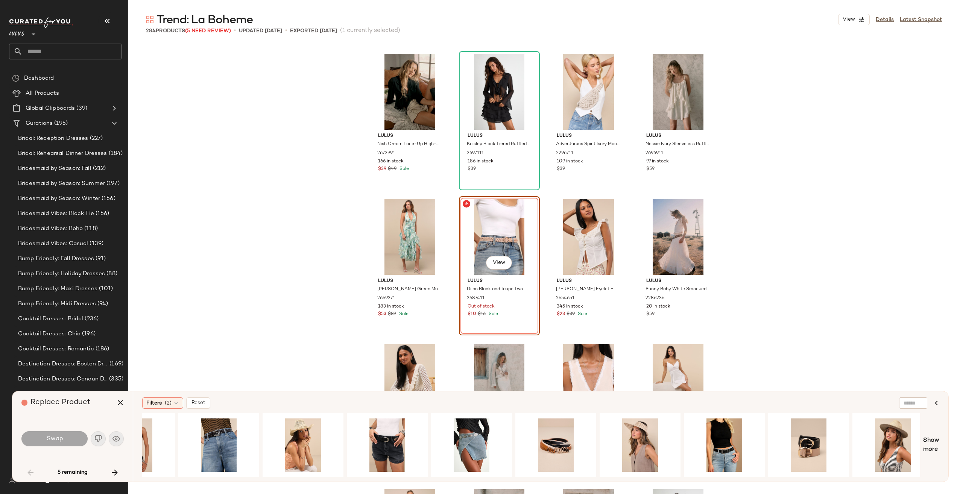
scroll to position [0, 726]
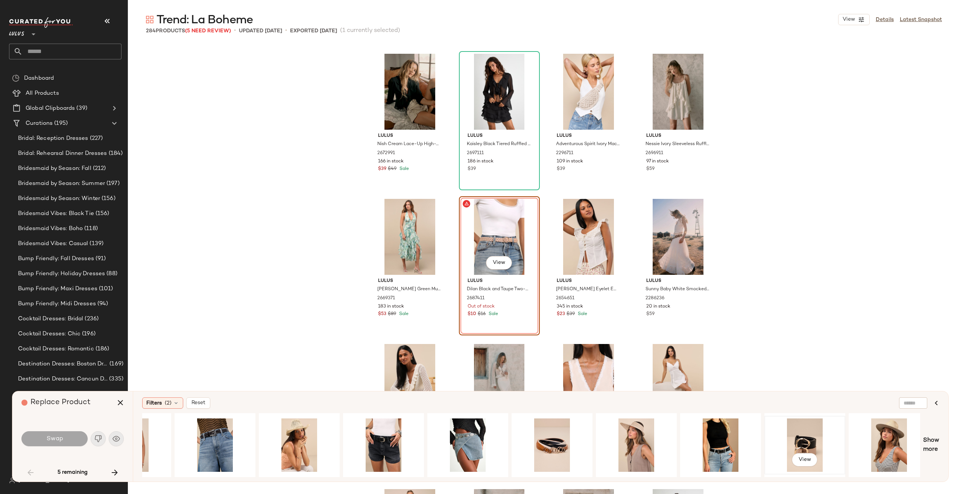
click at [792, 432] on div "View" at bounding box center [805, 445] width 76 height 53
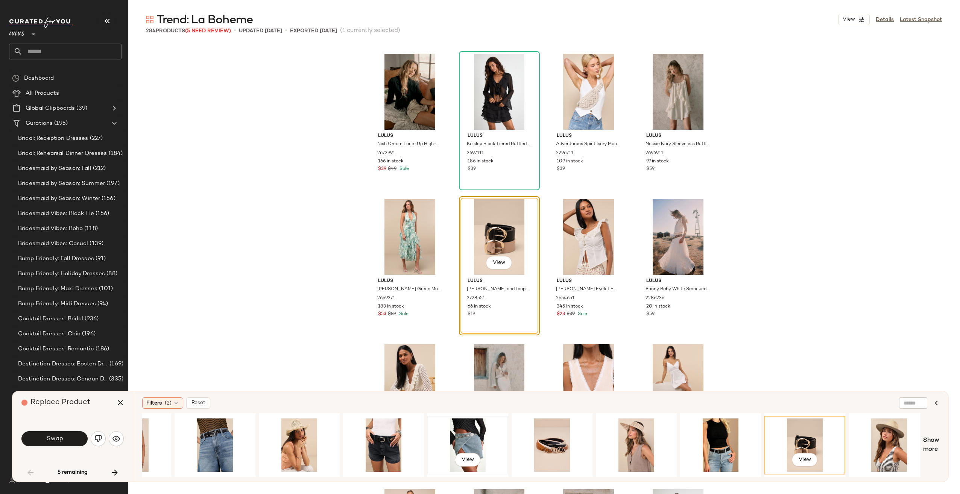
click at [484, 441] on div "View" at bounding box center [468, 445] width 76 height 53
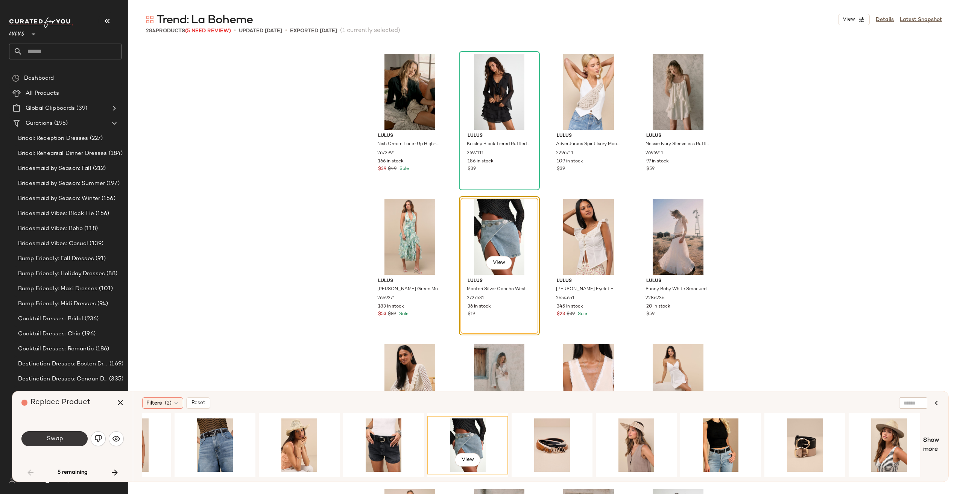
click at [59, 439] on span "Swap" at bounding box center [54, 439] width 17 height 7
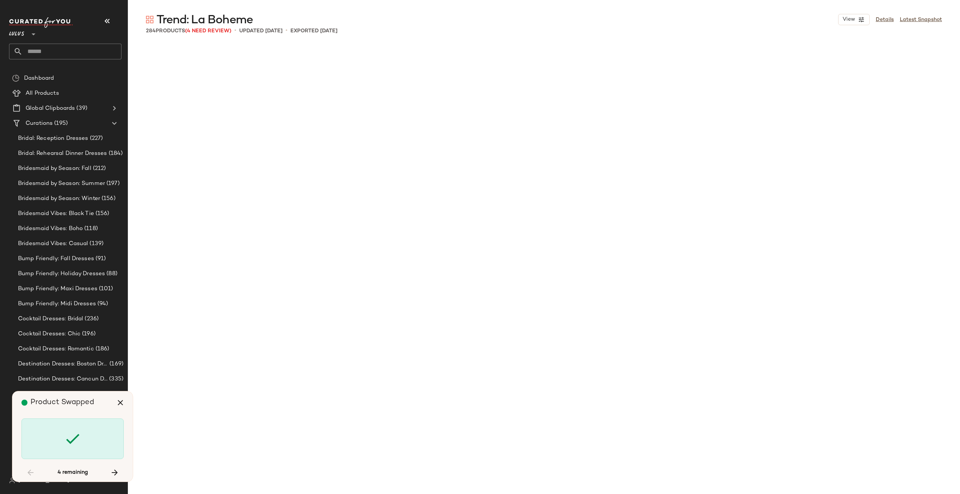
scroll to position [1598, 0]
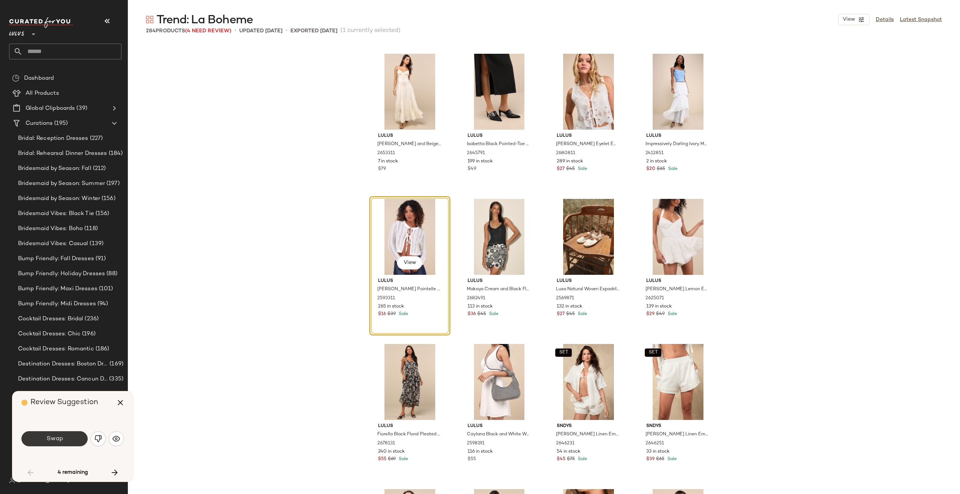
click at [71, 439] on button "Swap" at bounding box center [54, 439] width 66 height 15
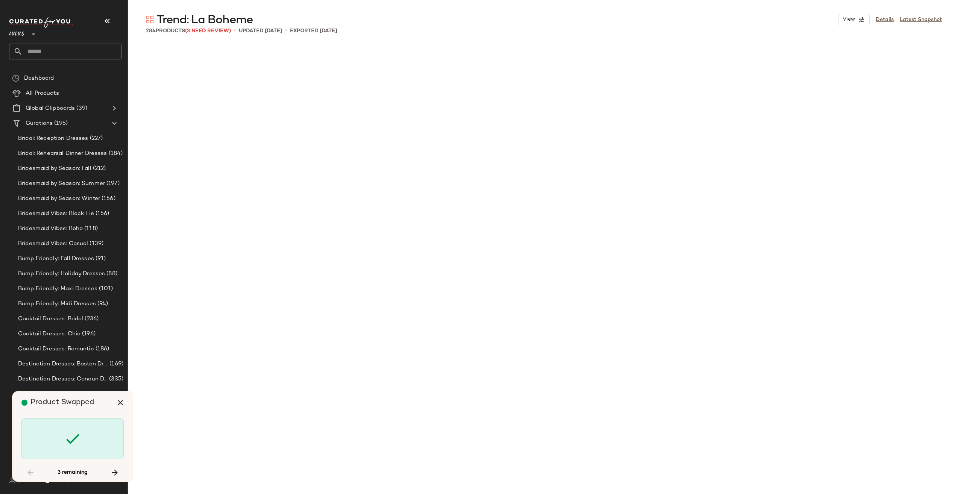
scroll to position [4793, 0]
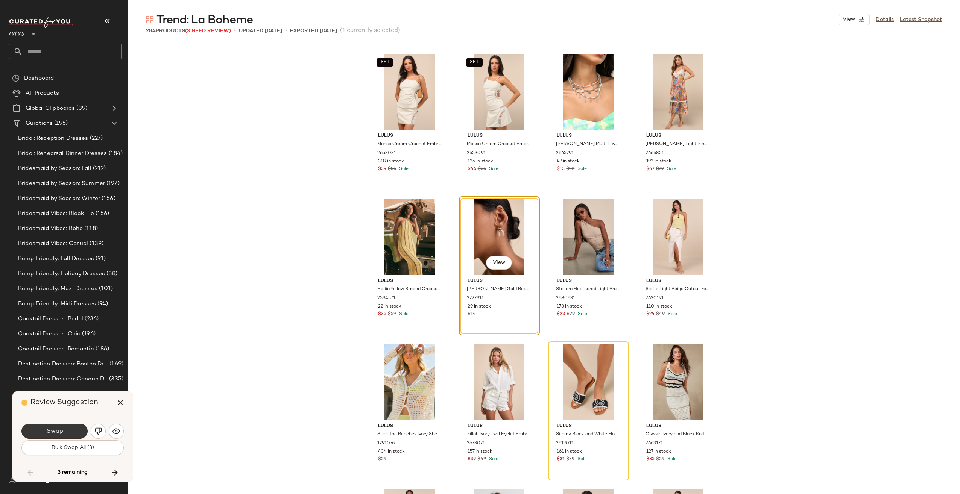
click at [77, 433] on button "Swap" at bounding box center [54, 431] width 66 height 15
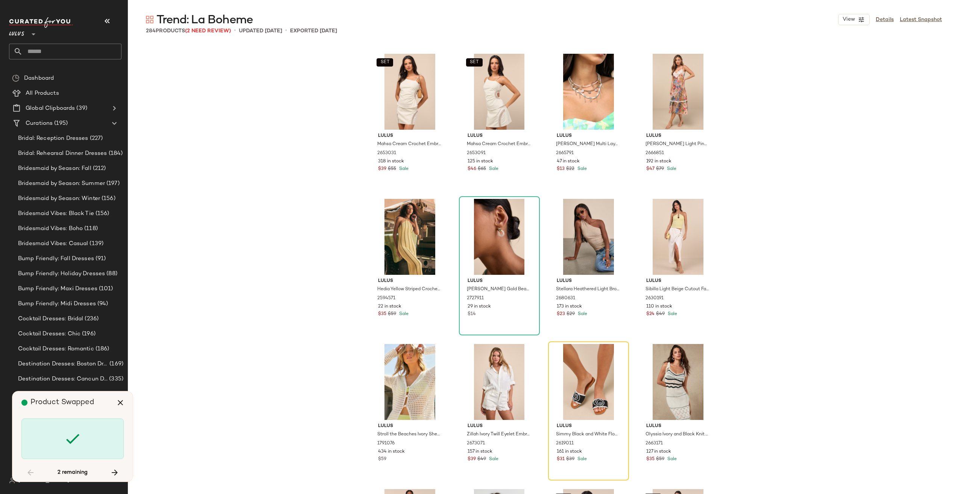
scroll to position [4938, 0]
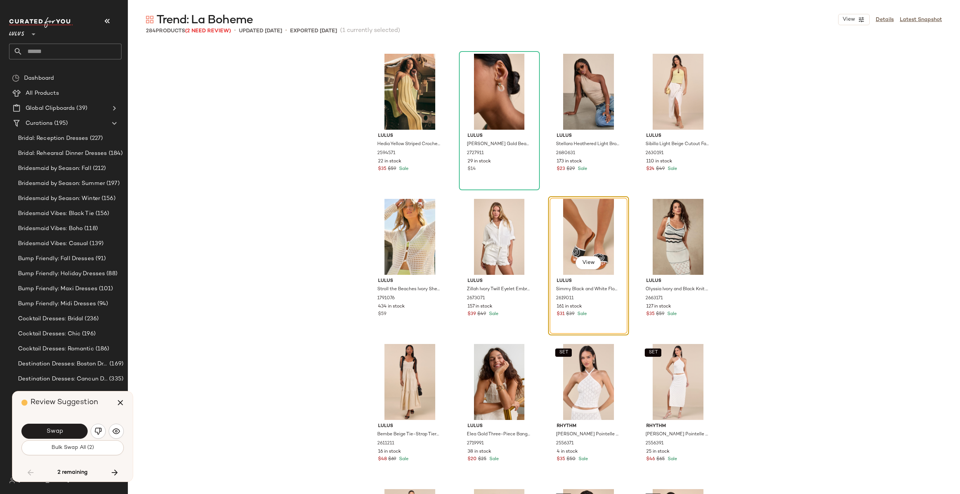
click at [68, 427] on button "Swap" at bounding box center [54, 431] width 66 height 15
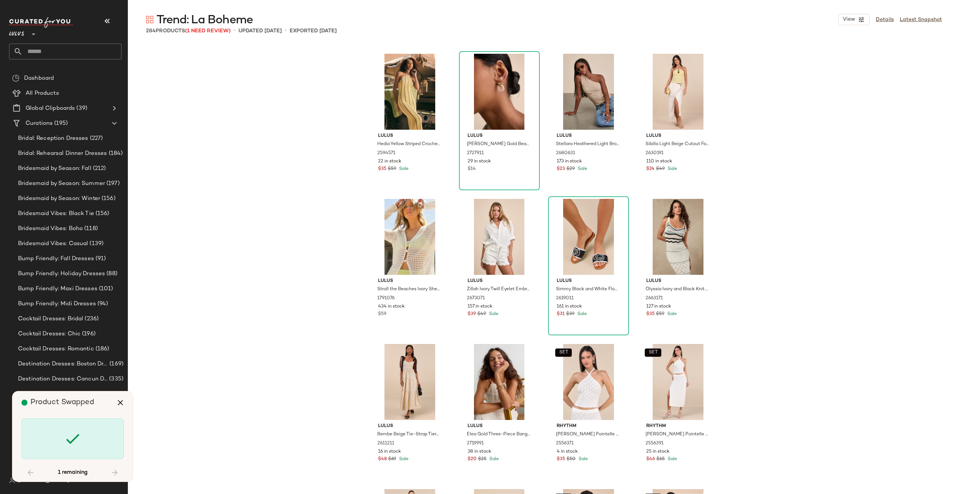
scroll to position [7407, 0]
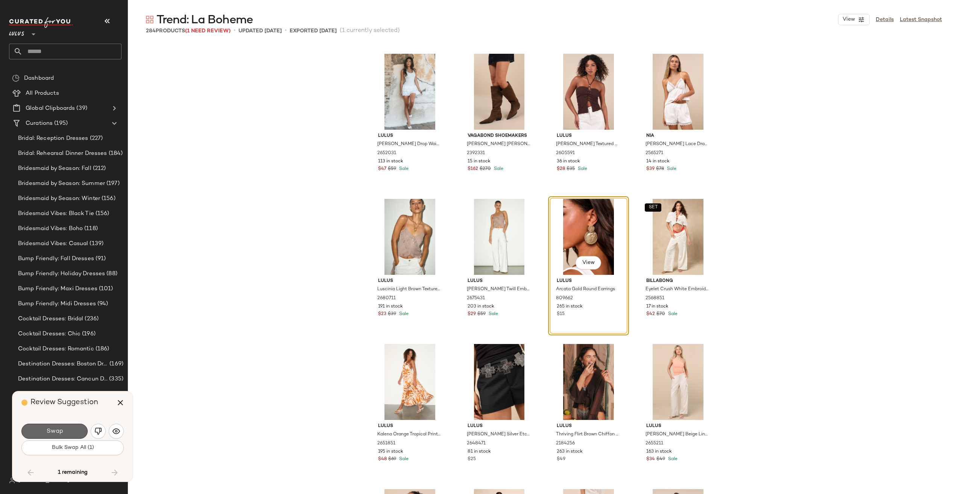
click at [78, 433] on button "Swap" at bounding box center [54, 431] width 66 height 15
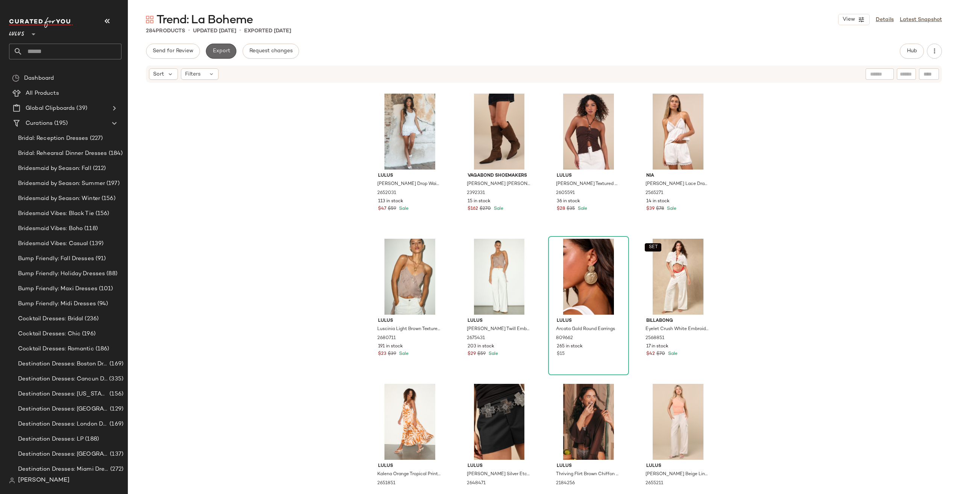
click at [216, 56] on button "Export" at bounding box center [221, 51] width 30 height 15
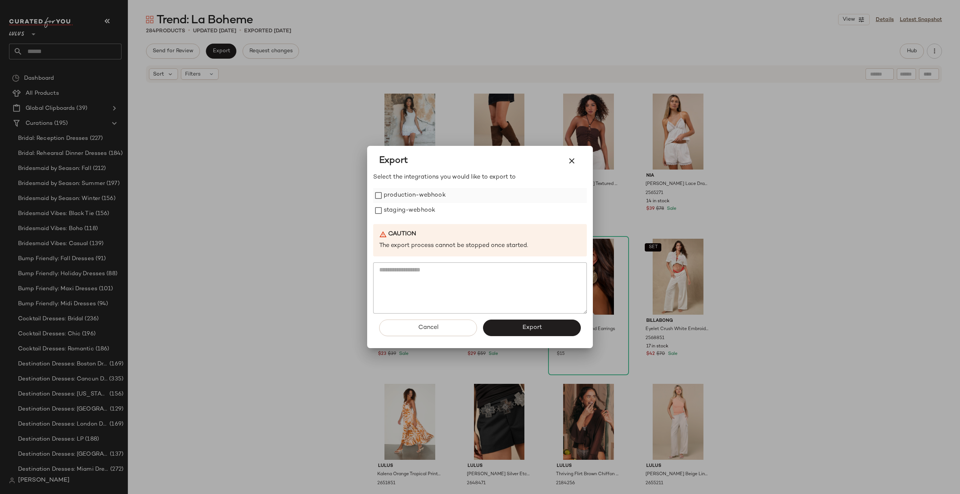
click at [408, 198] on label "production-webhook" at bounding box center [415, 195] width 62 height 15
click at [406, 209] on label "staging-webhook" at bounding box center [410, 210] width 52 height 15
click at [538, 327] on span "Export" at bounding box center [532, 327] width 20 height 7
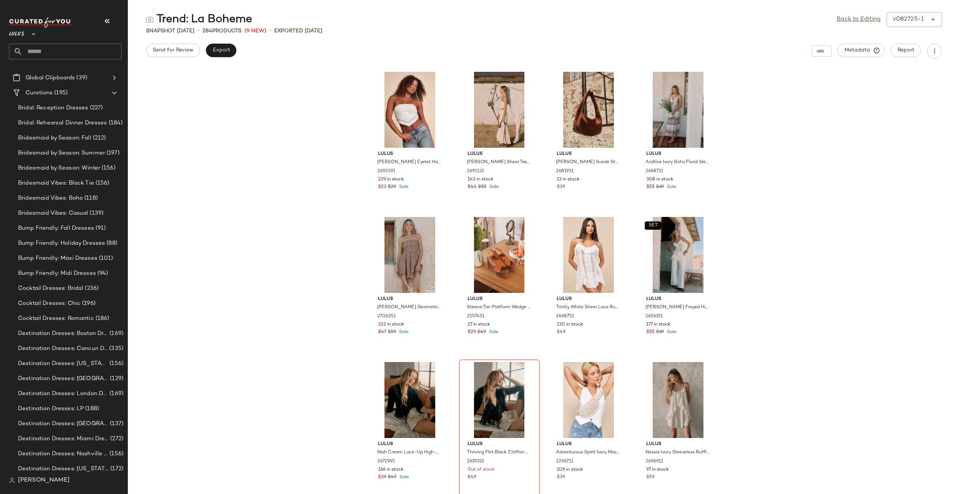
scroll to position [38, 0]
